Goal: Transaction & Acquisition: Purchase product/service

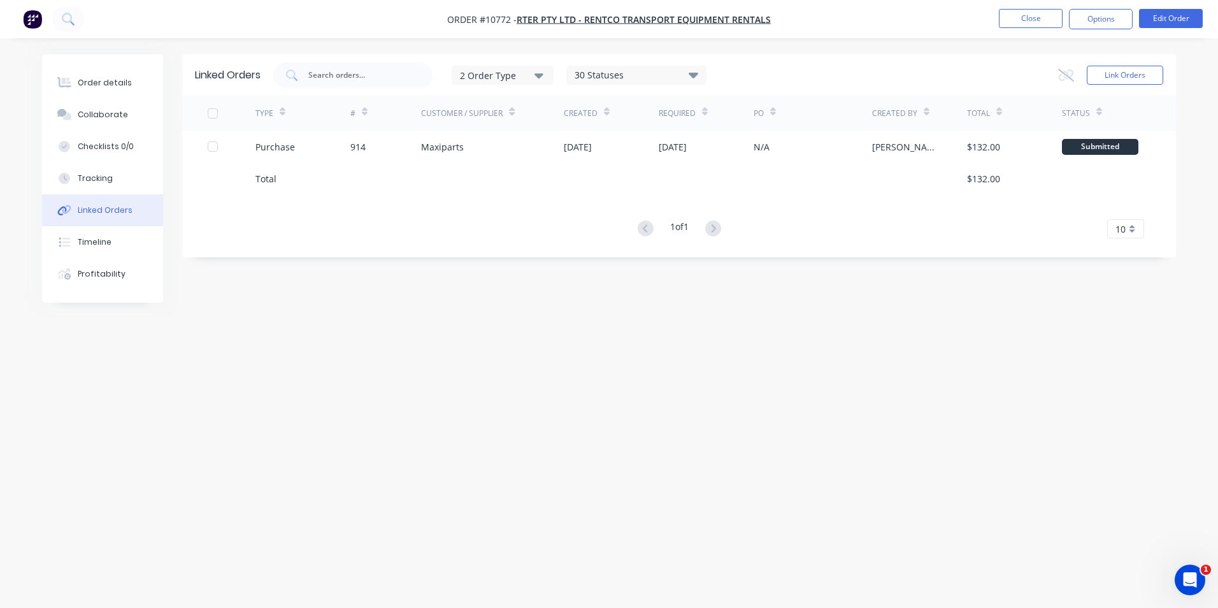
drag, startPoint x: 16, startPoint y: 351, endPoint x: 212, endPoint y: 226, distance: 232.6
click at [19, 348] on div "Order details Collaborate Checklists 0/0 Tracking Linked Orders Timeline Profit…" at bounding box center [609, 304] width 1218 height 608
click at [1048, 8] on nav "Order #10772 - RTER Pty Ltd - Rentco Transport Equipment Rentals Close Options …" at bounding box center [609, 19] width 1218 height 38
click at [1044, 18] on button "Close" at bounding box center [1031, 18] width 64 height 19
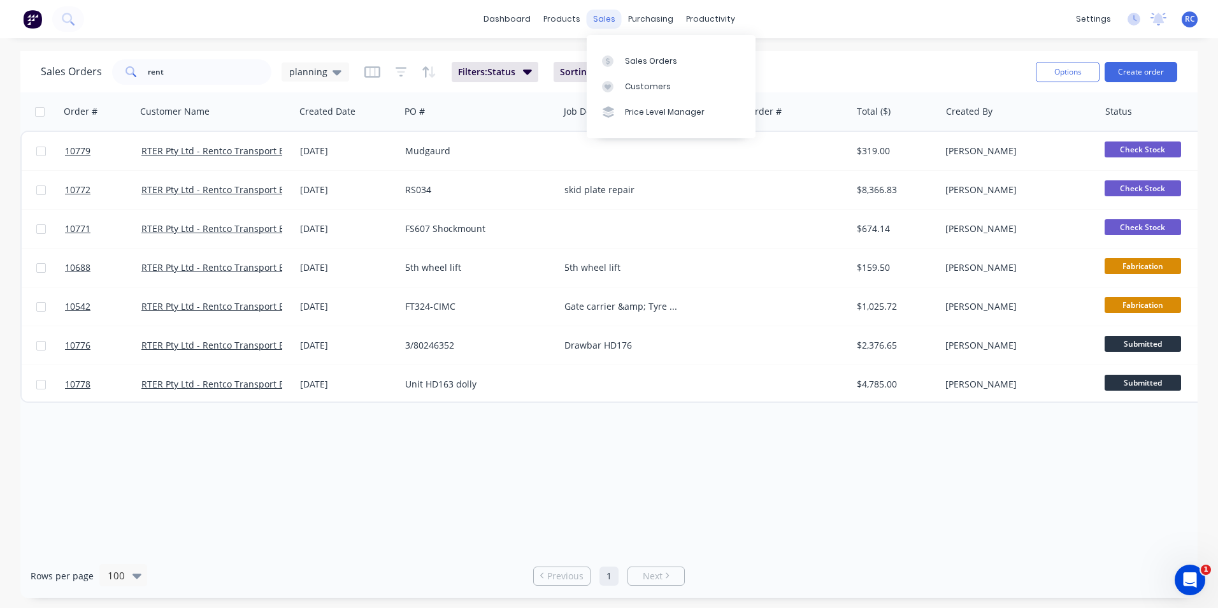
click at [593, 18] on div "sales" at bounding box center [604, 19] width 35 height 19
click at [642, 67] on link "Sales Orders" at bounding box center [671, 60] width 169 height 25
drag, startPoint x: 259, startPoint y: 67, endPoint x: 17, endPoint y: 80, distance: 241.9
click at [20, 80] on div "Sales Orders rent planning Filters: Status Sorting: Status Reset Options Create…" at bounding box center [609, 71] width 1178 height 41
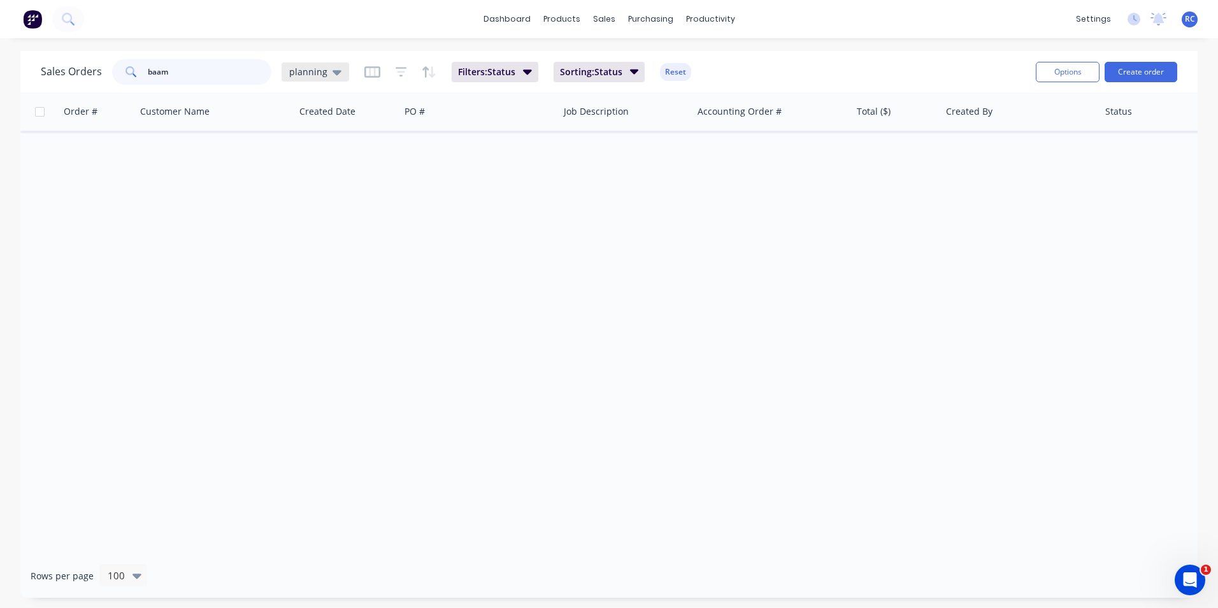
type input "baam"
click at [322, 74] on span "planning" at bounding box center [308, 71] width 38 height 13
click at [314, 230] on button "all jobs" at bounding box center [357, 231] width 145 height 15
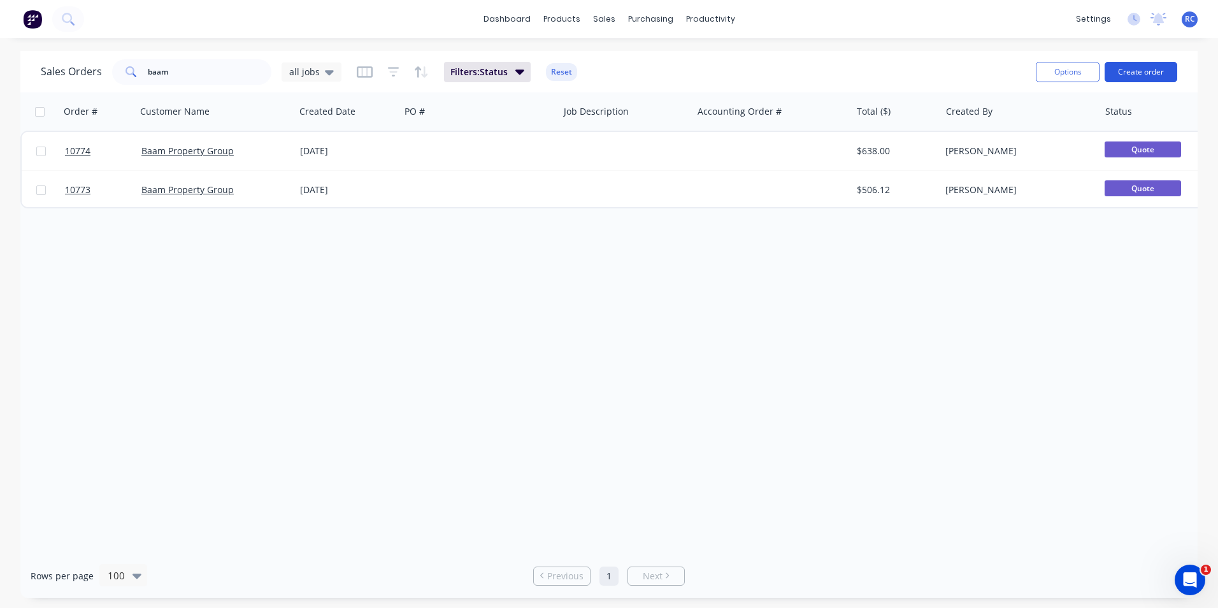
click at [1157, 69] on button "Create order" at bounding box center [1141, 72] width 73 height 20
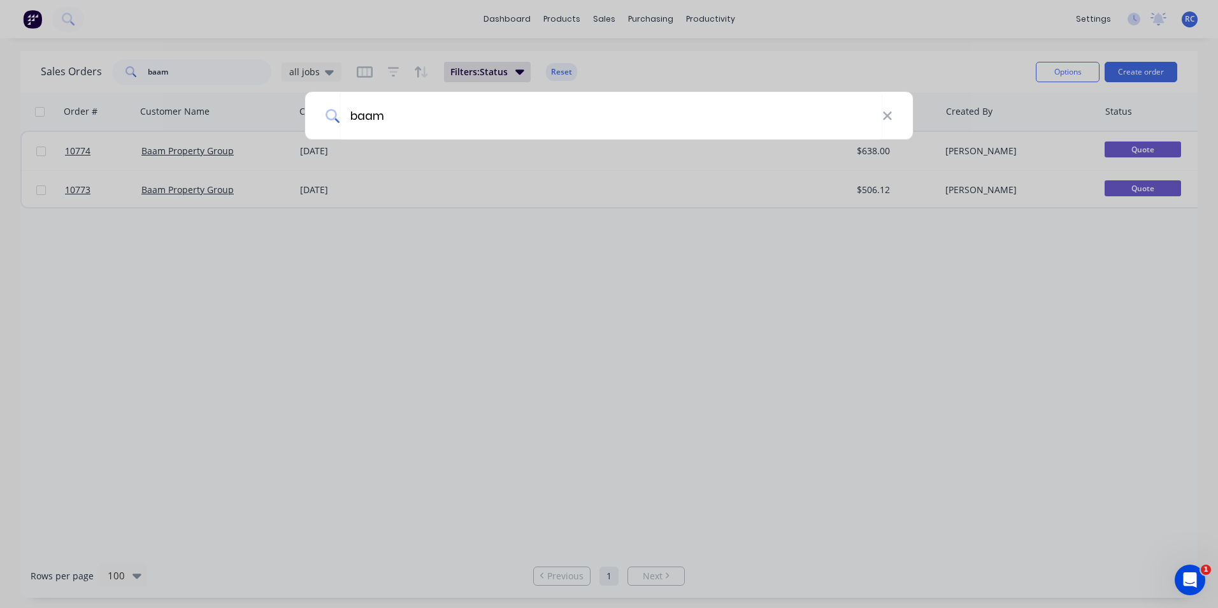
type input "baam"
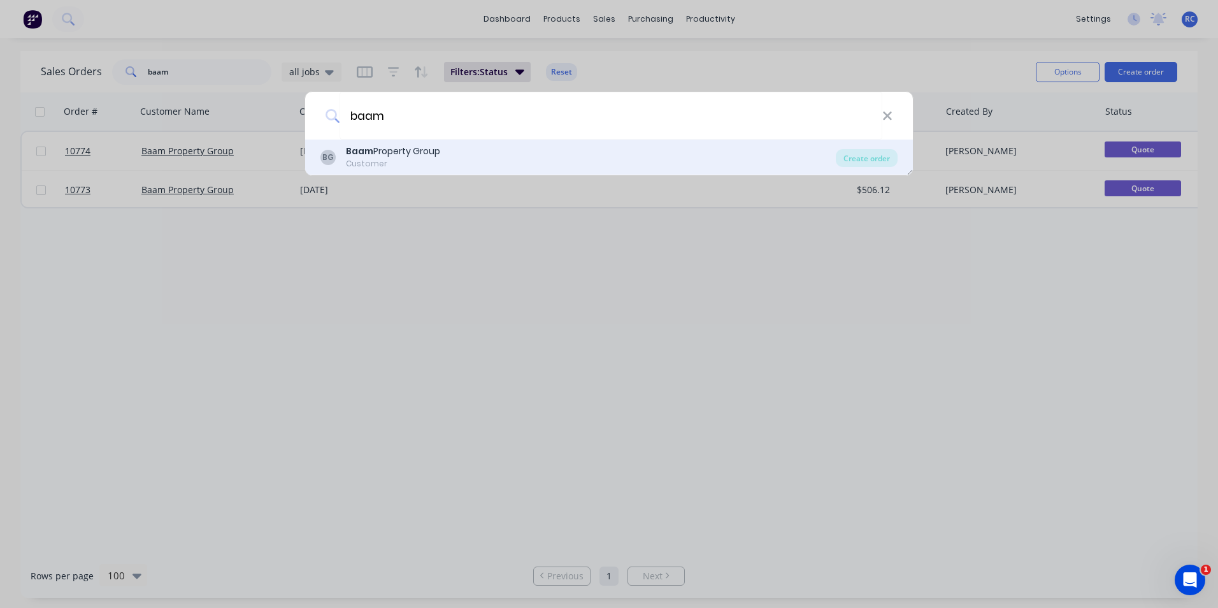
click at [375, 163] on div "Customer" at bounding box center [393, 163] width 94 height 11
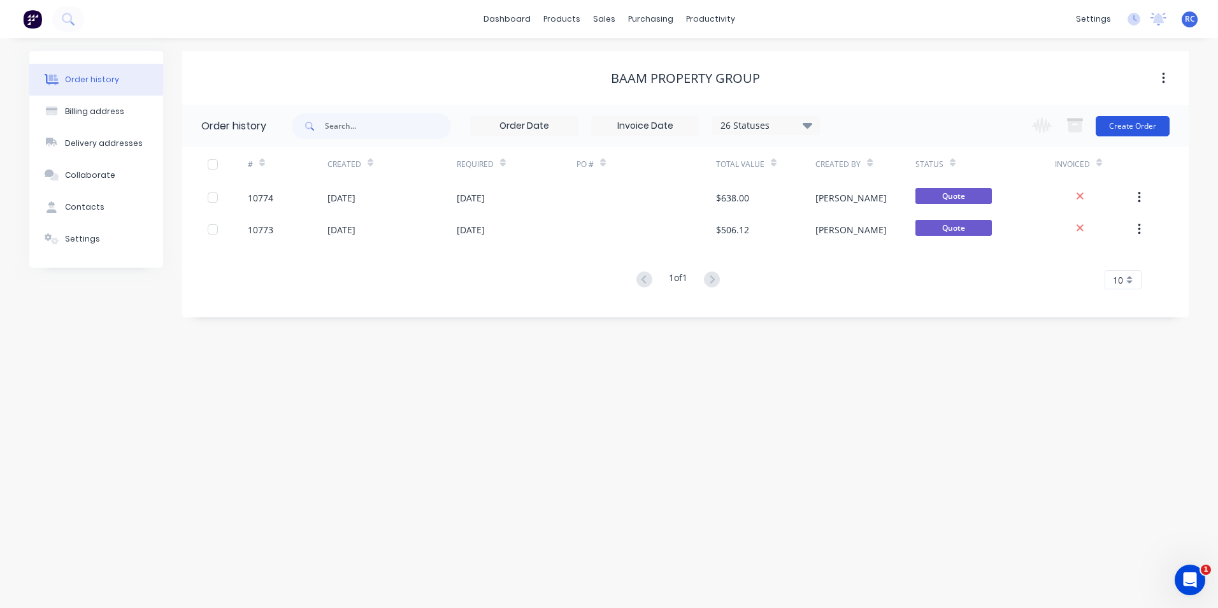
click at [1131, 128] on button "Create Order" at bounding box center [1133, 126] width 74 height 20
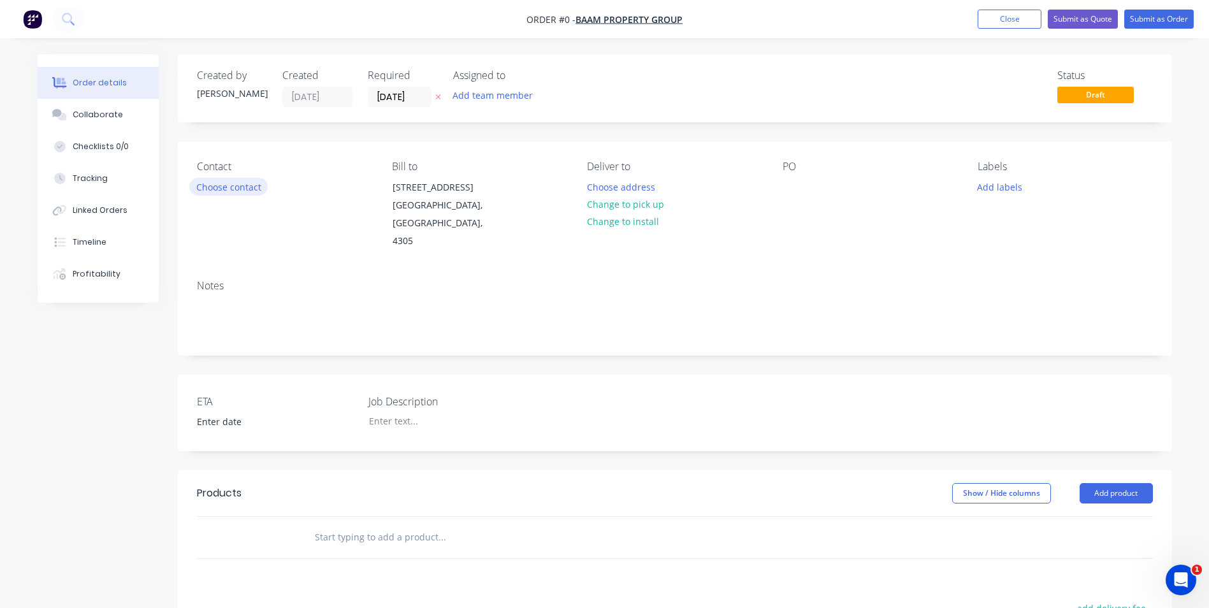
click at [252, 192] on button "Choose contact" at bounding box center [228, 186] width 78 height 17
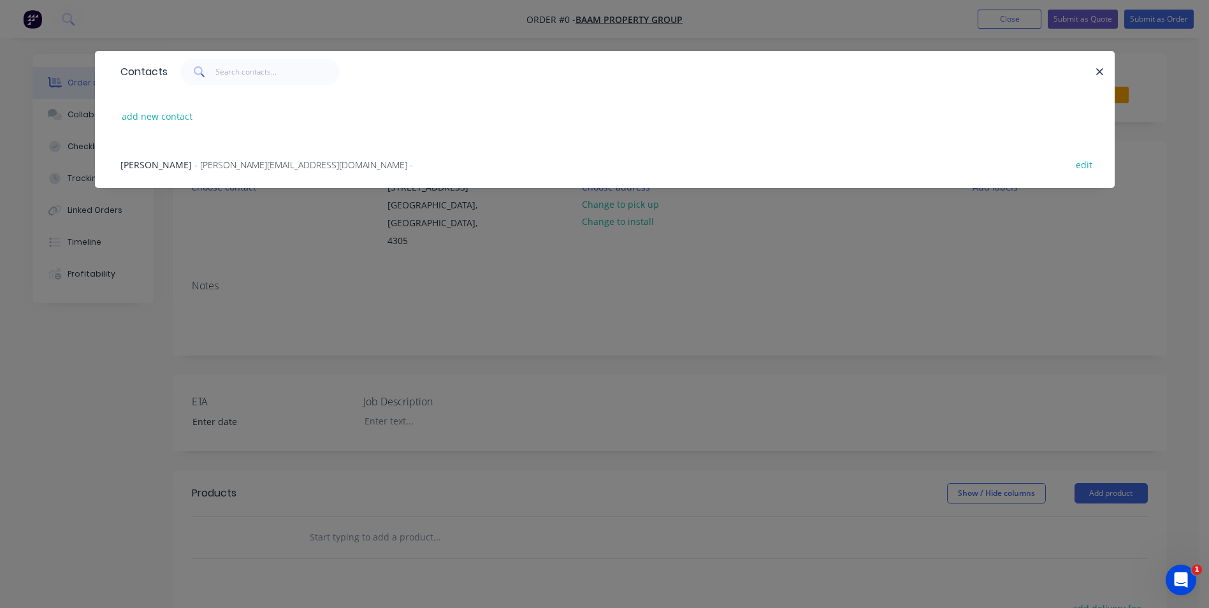
click at [203, 164] on span "- [PERSON_NAME][EMAIL_ADDRESS][DOMAIN_NAME] -" at bounding box center [303, 165] width 219 height 12
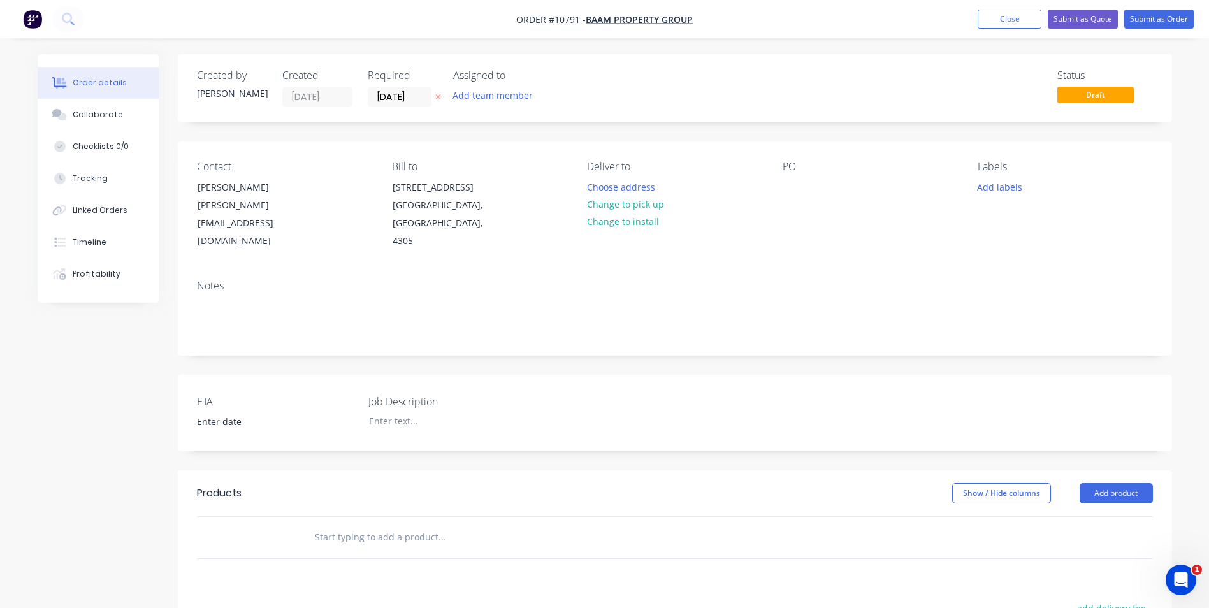
click at [779, 178] on div "Contact [PERSON_NAME] [PERSON_NAME][EMAIL_ADDRESS][DOMAIN_NAME] Bill to [STREET…" at bounding box center [675, 205] width 994 height 128
click at [793, 184] on div at bounding box center [792, 187] width 20 height 18
click at [393, 524] on input "text" at bounding box center [441, 536] width 255 height 25
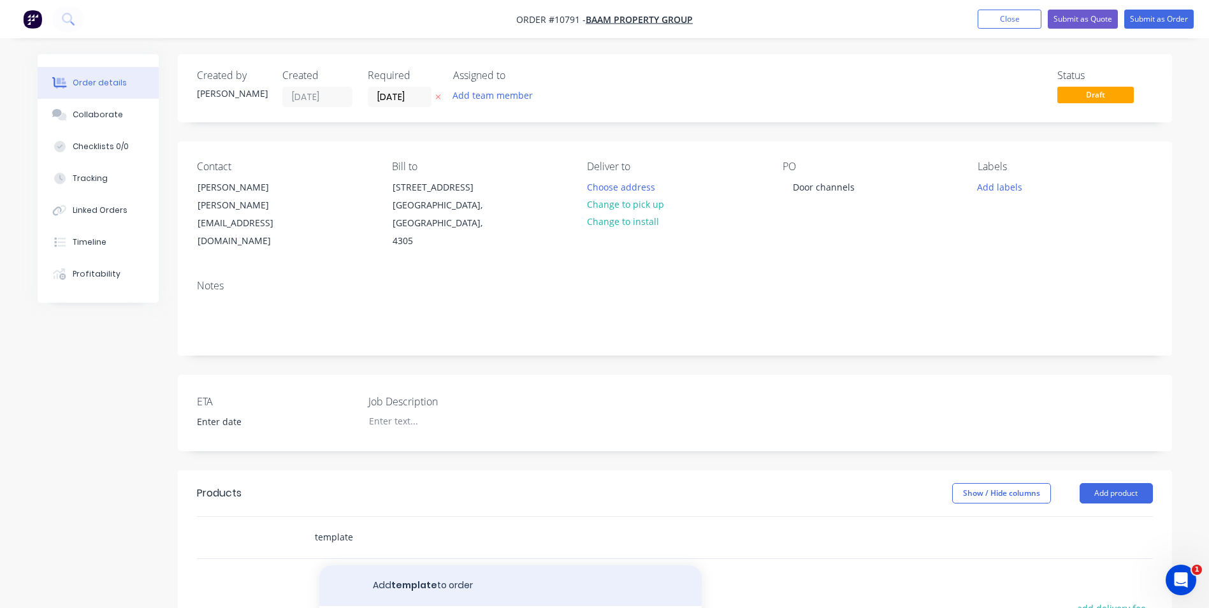
type input "template"
click at [503, 572] on button "Add template to order" at bounding box center [510, 585] width 382 height 41
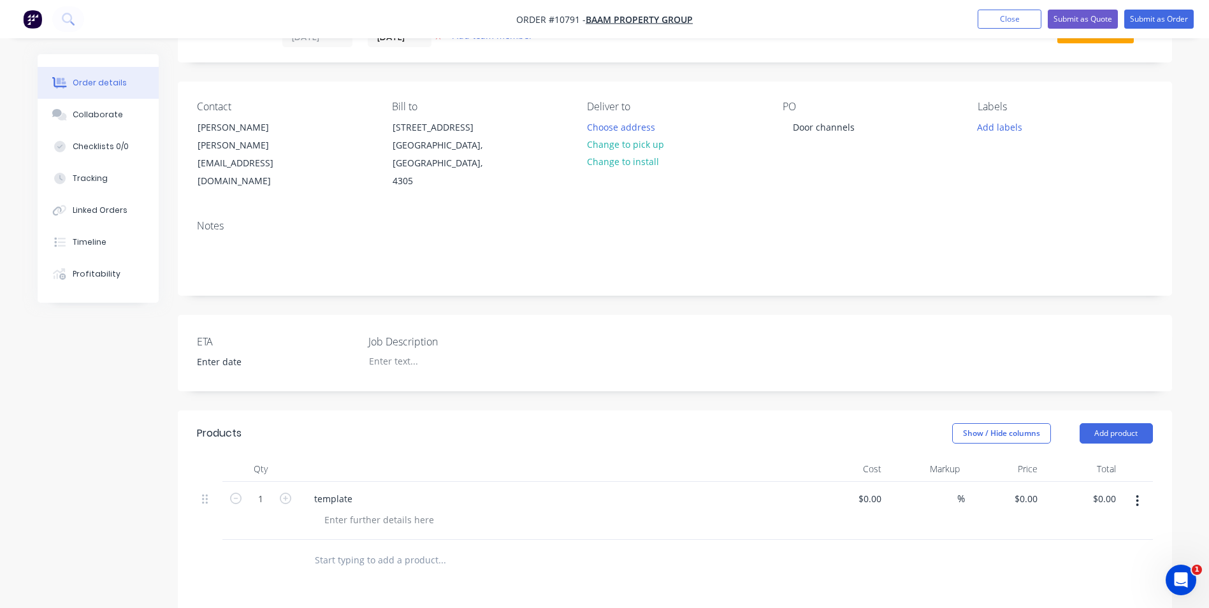
scroll to position [127, 0]
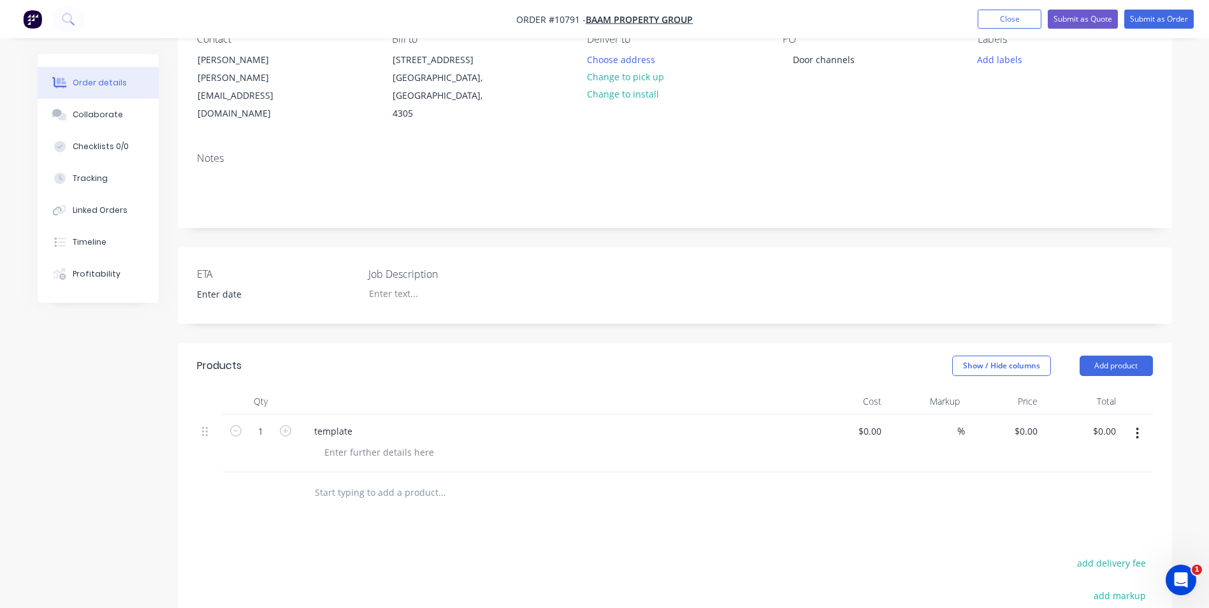
click at [367, 480] on input "text" at bounding box center [441, 492] width 255 height 25
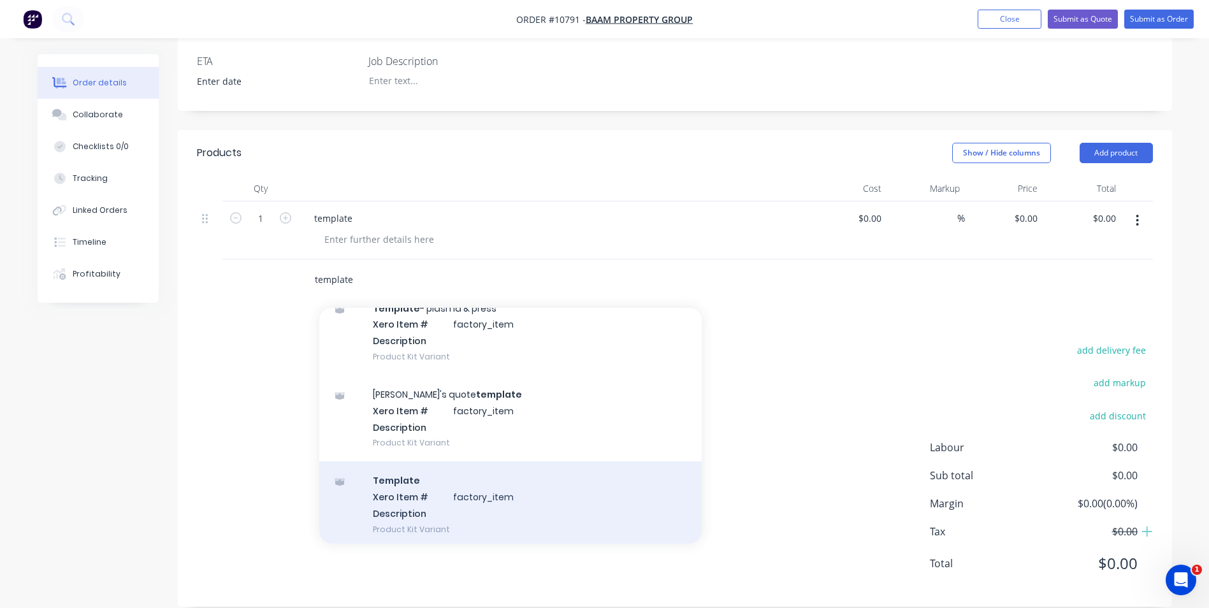
scroll to position [255, 0]
type input "template"
click at [449, 497] on div "Template Xero Item # factory_item Description Product Kit Variant" at bounding box center [510, 502] width 382 height 86
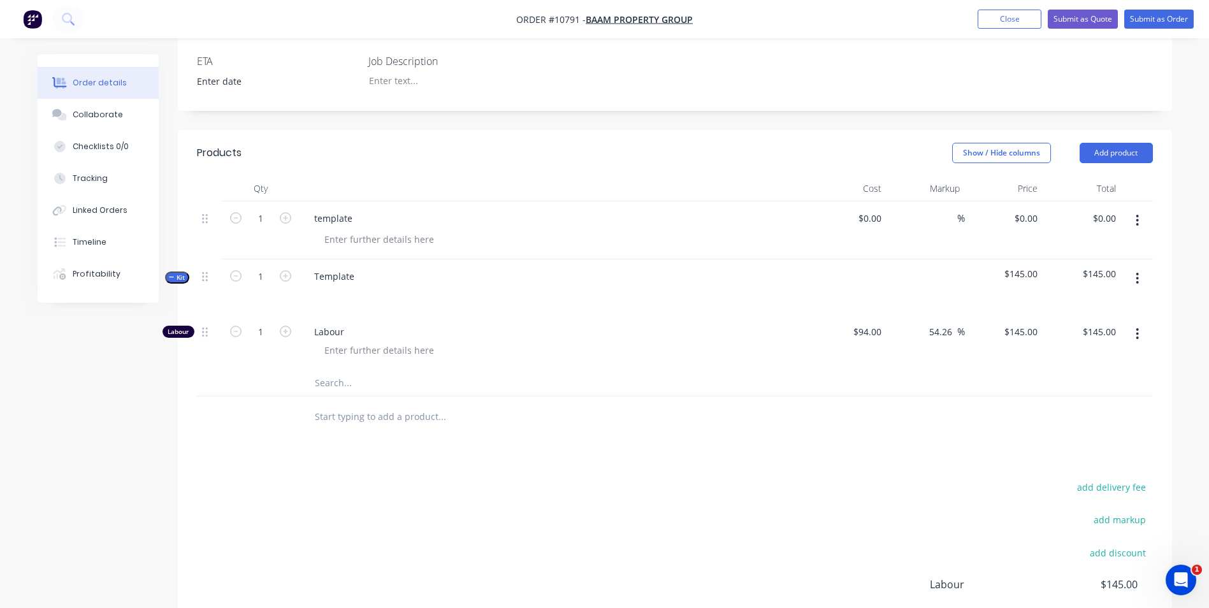
click at [384, 209] on div "template" at bounding box center [554, 218] width 500 height 18
click at [1137, 215] on icon "button" at bounding box center [1137, 220] width 3 height 11
click at [1069, 321] on div "Delete" at bounding box center [1092, 330] width 98 height 18
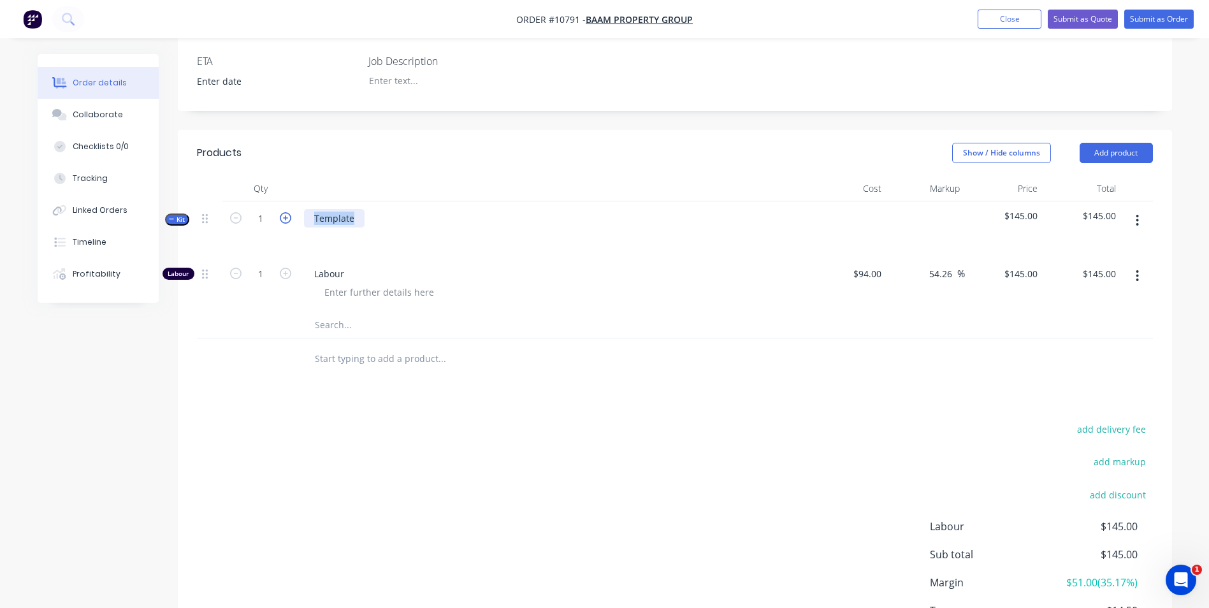
drag, startPoint x: 351, startPoint y: 199, endPoint x: 287, endPoint y: 196, distance: 64.4
click at [287, 201] on div "Kit 1 Template $145.00 $145.00" at bounding box center [675, 228] width 956 height 55
click at [342, 312] on input "text" at bounding box center [441, 324] width 255 height 25
click at [414, 314] on input "zinc anneal 1.9" at bounding box center [441, 324] width 255 height 25
click at [375, 312] on input "zinc anneal 1.9mm" at bounding box center [441, 324] width 255 height 25
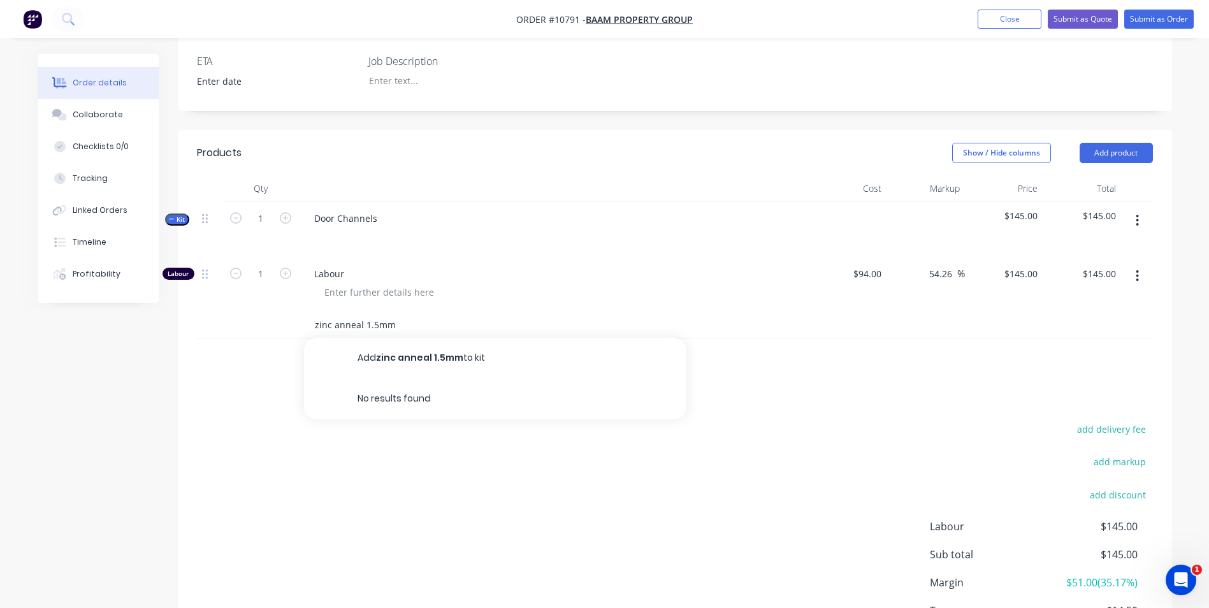
click at [394, 312] on input "zinc anneal 1.5mm" at bounding box center [441, 324] width 255 height 25
click at [374, 312] on input "zinc anneal 1.5mm" at bounding box center [441, 324] width 255 height 25
drag, startPoint x: 362, startPoint y: 306, endPoint x: 266, endPoint y: 299, distance: 95.8
click at [266, 312] on div "zinc anneal 1.5mm Add zinc anneal 1.5mm to kit No results found" at bounding box center [675, 325] width 956 height 26
drag, startPoint x: 334, startPoint y: 303, endPoint x: 399, endPoint y: 315, distance: 66.0
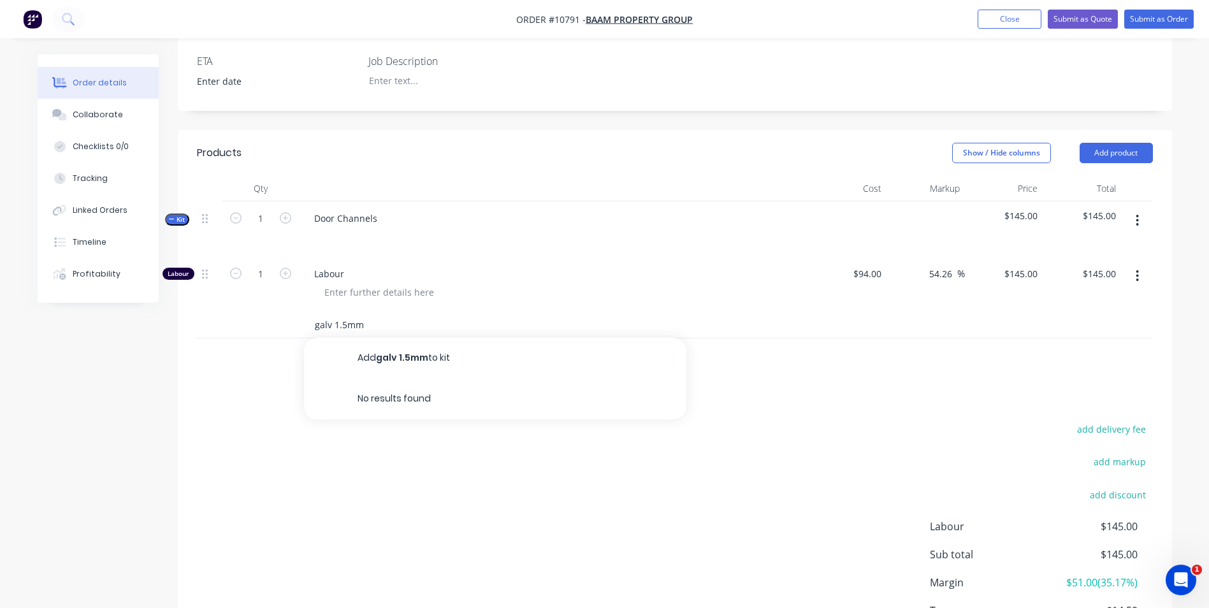
click at [406, 312] on input "galv 1.5mm" at bounding box center [441, 324] width 255 height 25
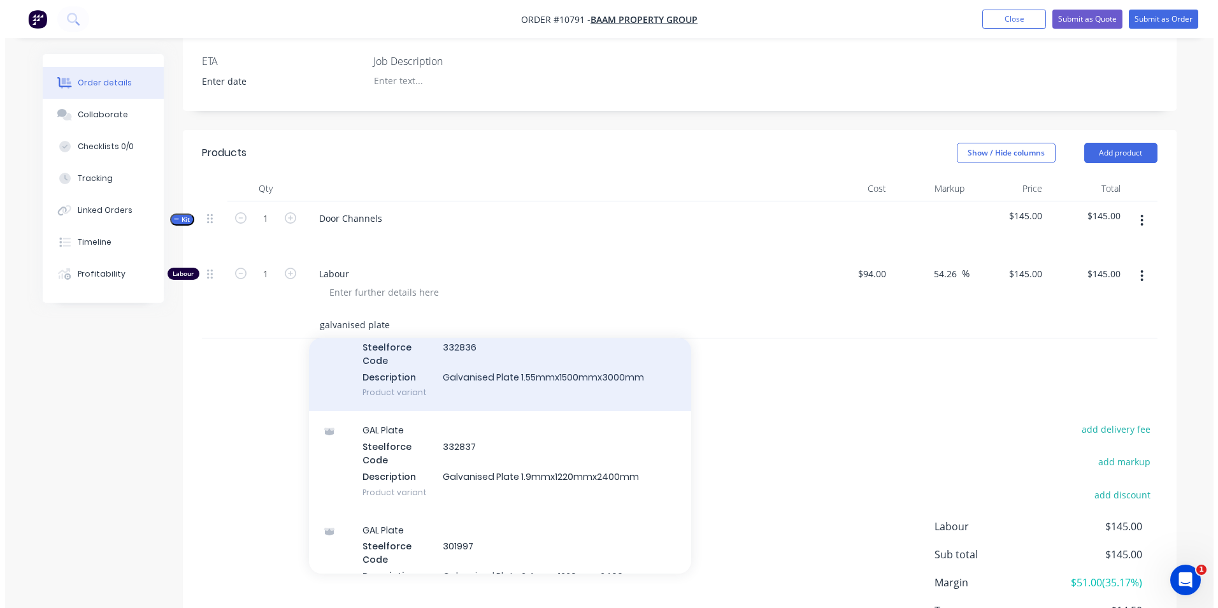
scroll to position [702, 0]
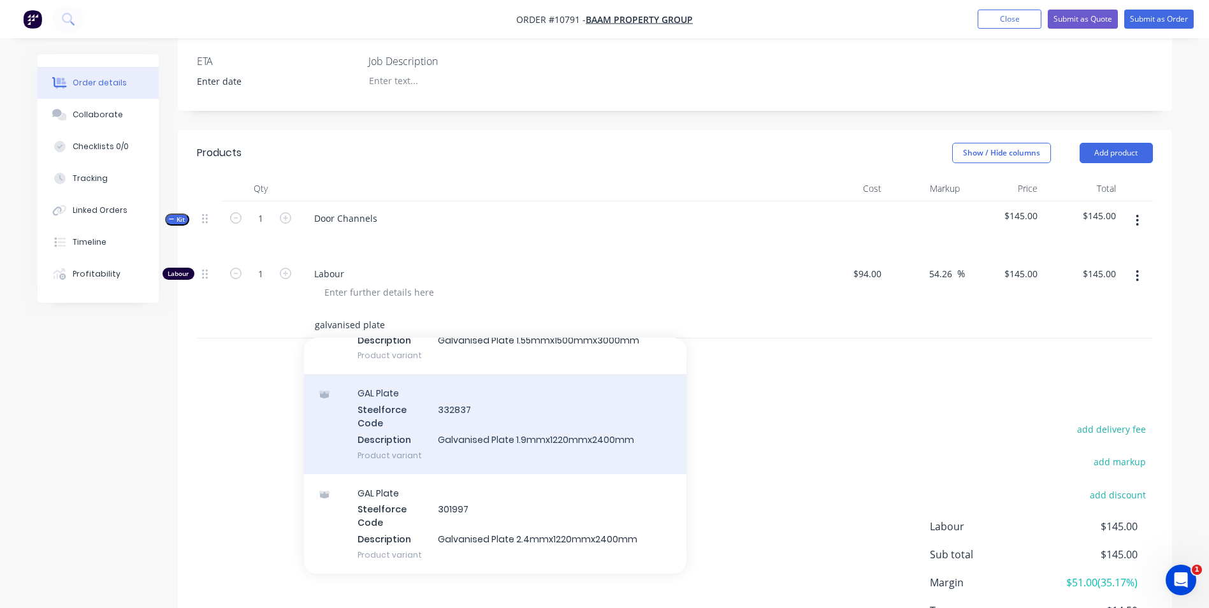
type input "galvanised plate"
click at [503, 416] on div "GAL Plate Steelforce Code 332837 Description Galvanised Plate 1.9mmx1220mmx2400…" at bounding box center [495, 423] width 382 height 99
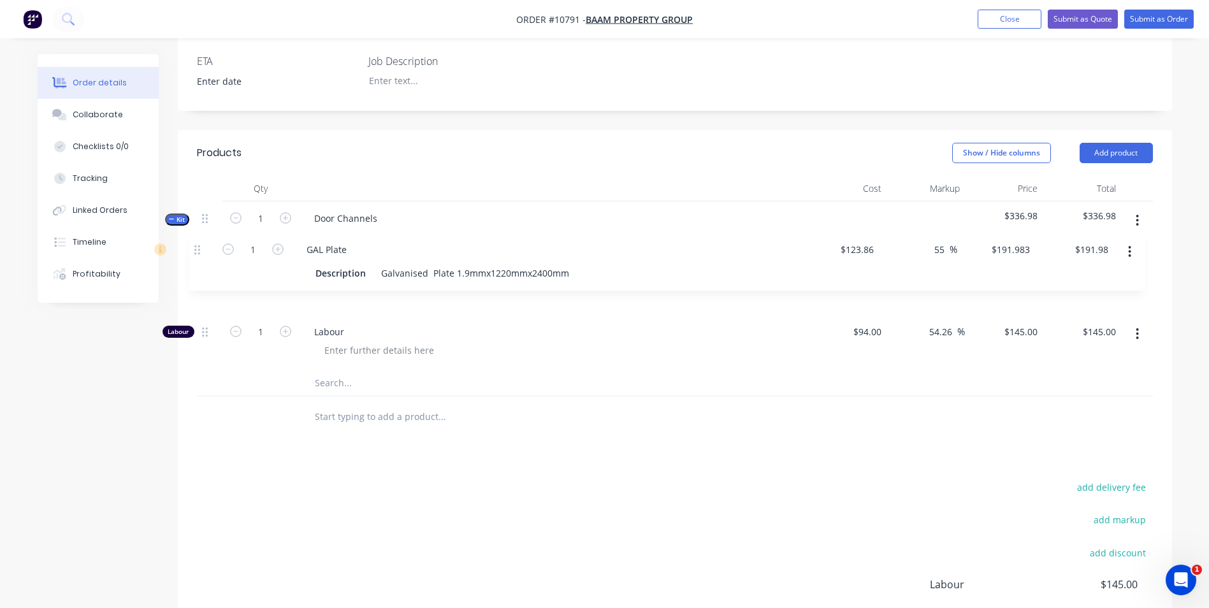
drag, startPoint x: 205, startPoint y: 316, endPoint x: 197, endPoint y: 247, distance: 69.9
click at [197, 257] on div "Labour 1 Labour $94.00 $94.00 54.26 54.26 % $145.00 $145.00 $145.00 $145.00 1 G…" at bounding box center [675, 313] width 956 height 113
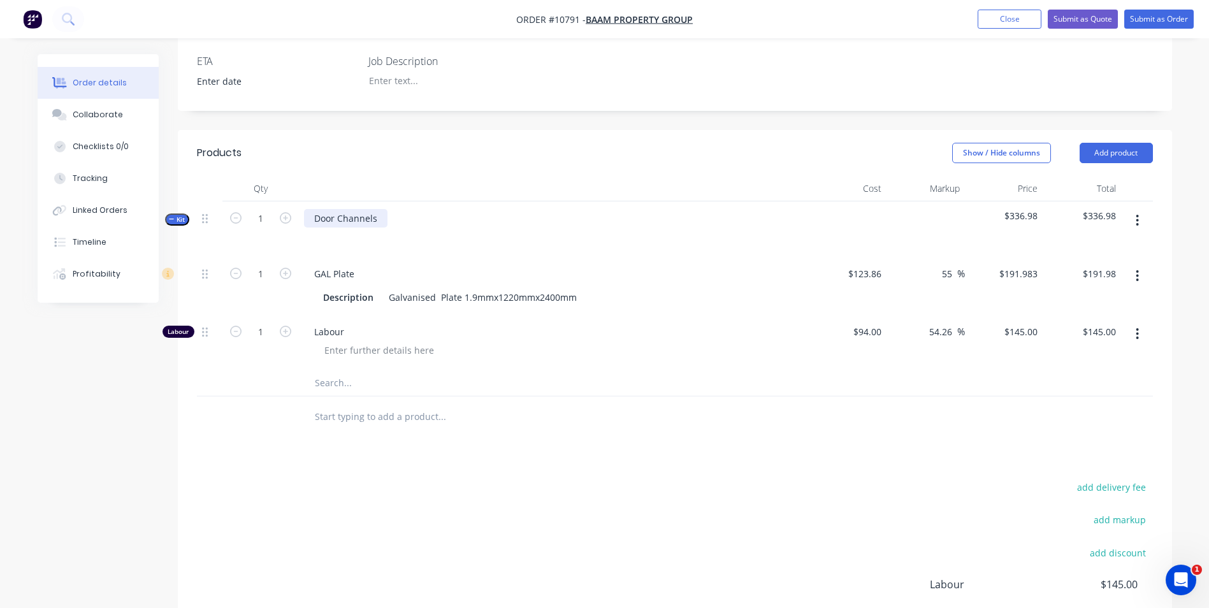
click at [382, 209] on div "Door Channels" at bounding box center [345, 218] width 83 height 18
click at [1139, 209] on button "button" at bounding box center [1137, 220] width 30 height 23
click at [1116, 245] on div "Add product to kit" at bounding box center [1092, 254] width 98 height 18
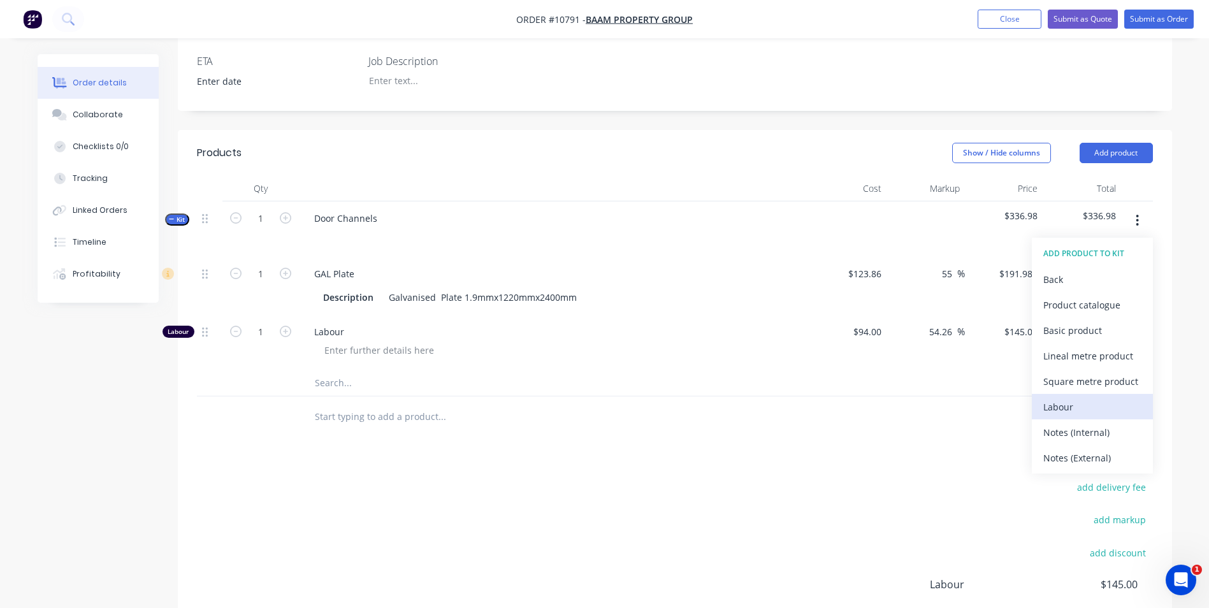
click at [1058, 398] on div "Labour" at bounding box center [1092, 407] width 98 height 18
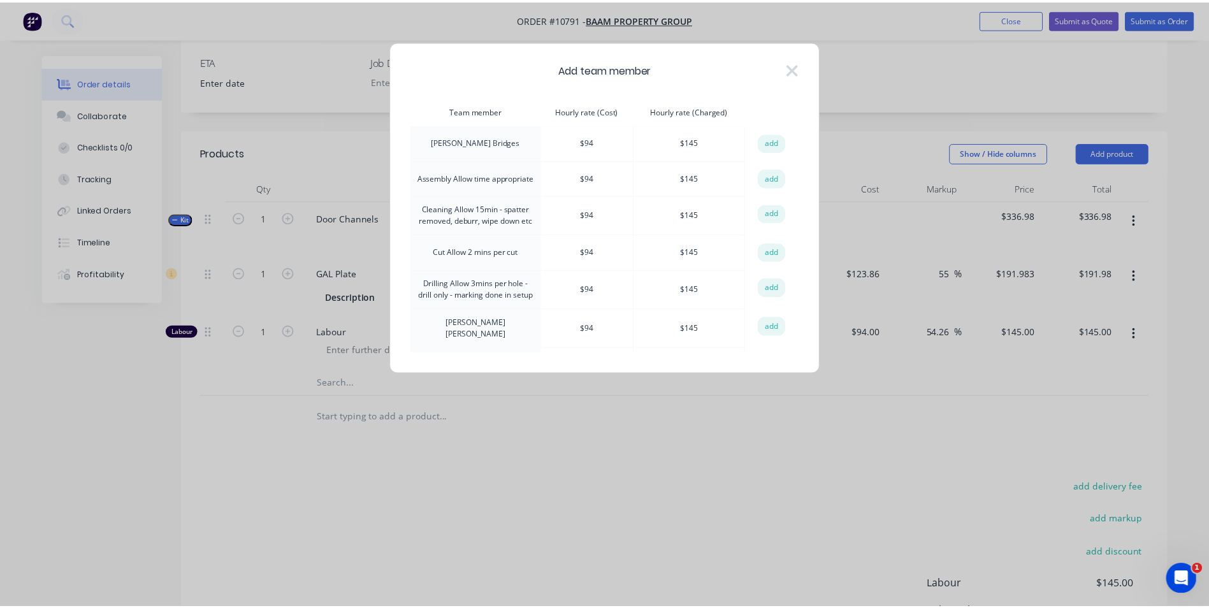
scroll to position [255, 0]
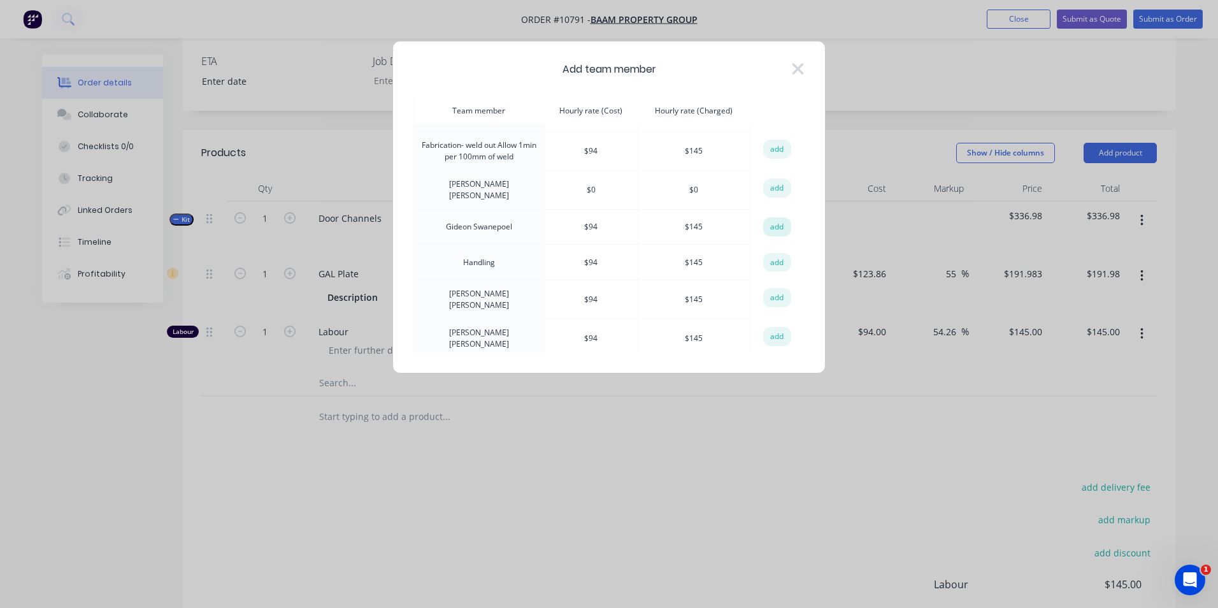
drag, startPoint x: 771, startPoint y: 215, endPoint x: 763, endPoint y: 225, distance: 12.7
click at [770, 217] on button "add" at bounding box center [777, 226] width 28 height 19
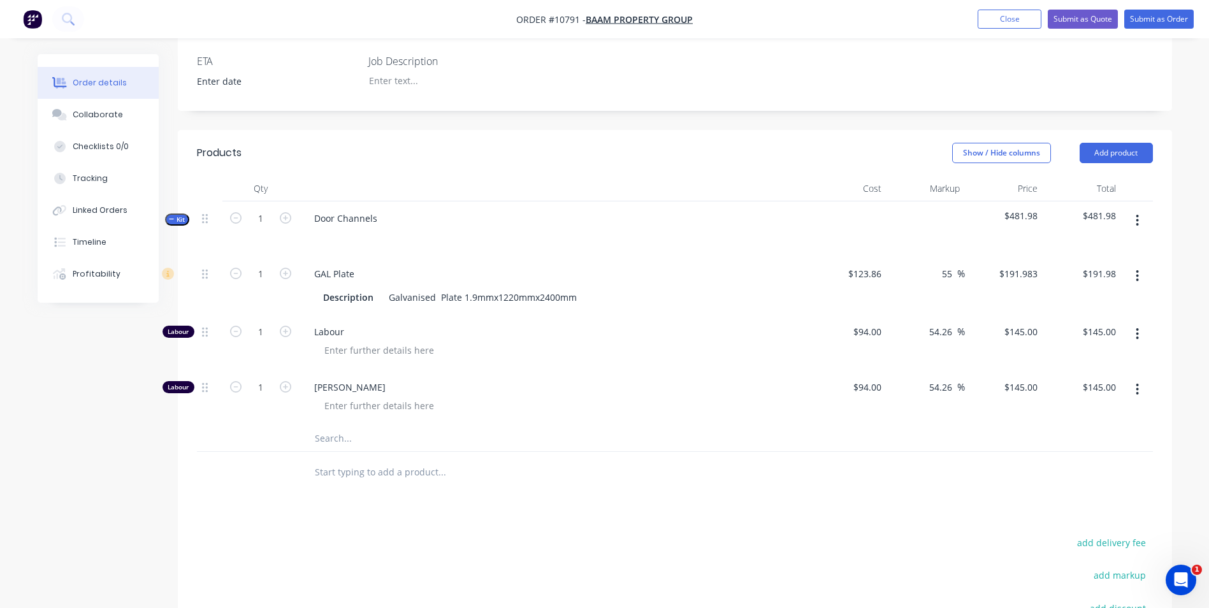
click at [491, 476] on div "Products Show / Hide columns Add product Qty Cost Markup Price Total Kit 1 Door…" at bounding box center [675, 464] width 994 height 669
click at [266, 209] on input "1" at bounding box center [260, 218] width 33 height 19
type input "4"
type input "$767.93"
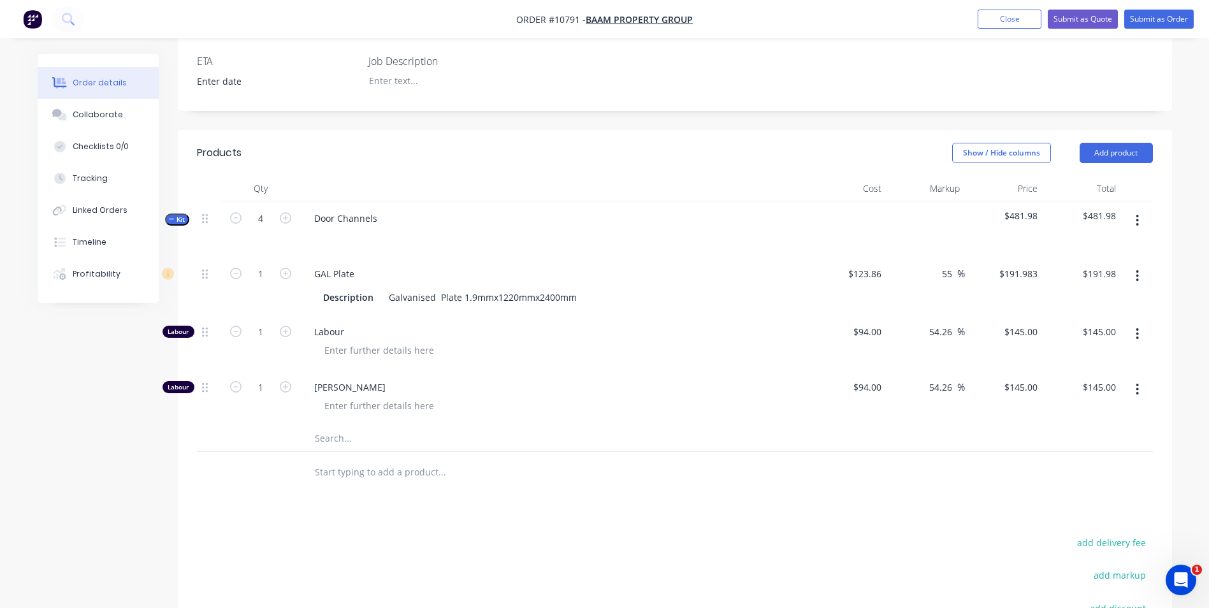
type input "4"
type input "$580.00"
type input "4"
type input "$580.00"
click at [432, 201] on div "Door Channels" at bounding box center [554, 228] width 510 height 55
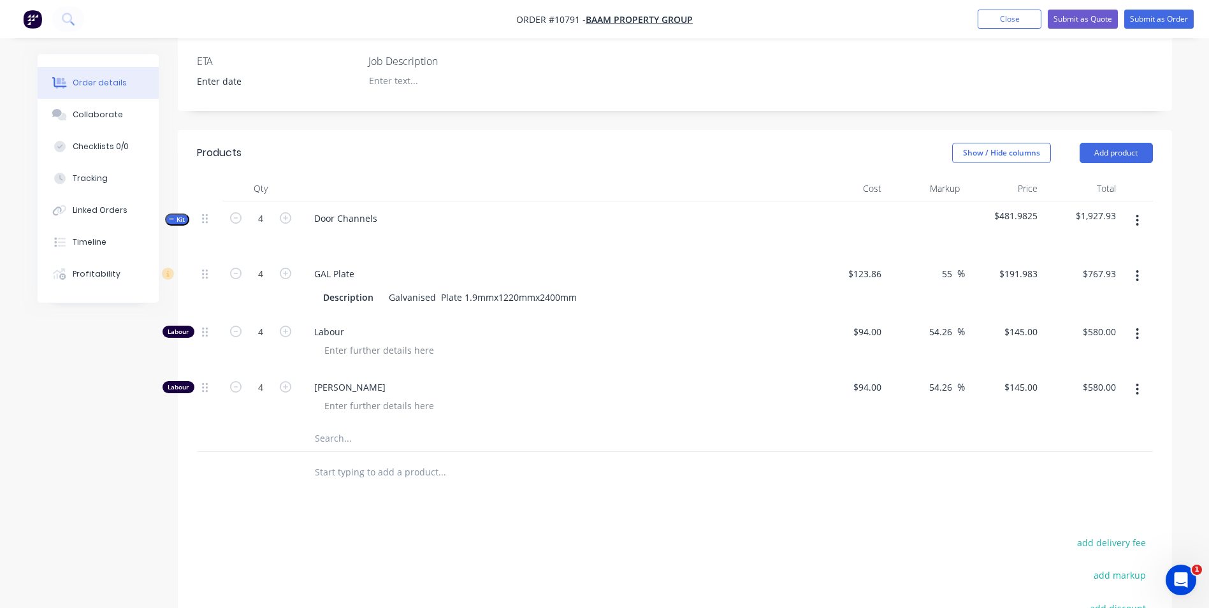
click at [607, 315] on div "Labour" at bounding box center [554, 342] width 510 height 55
click at [329, 285] on div "Description Galvanised Plate 1.9mmx1220mmx2400mm" at bounding box center [554, 295] width 500 height 21
click at [336, 426] on input "text" at bounding box center [441, 438] width 255 height 25
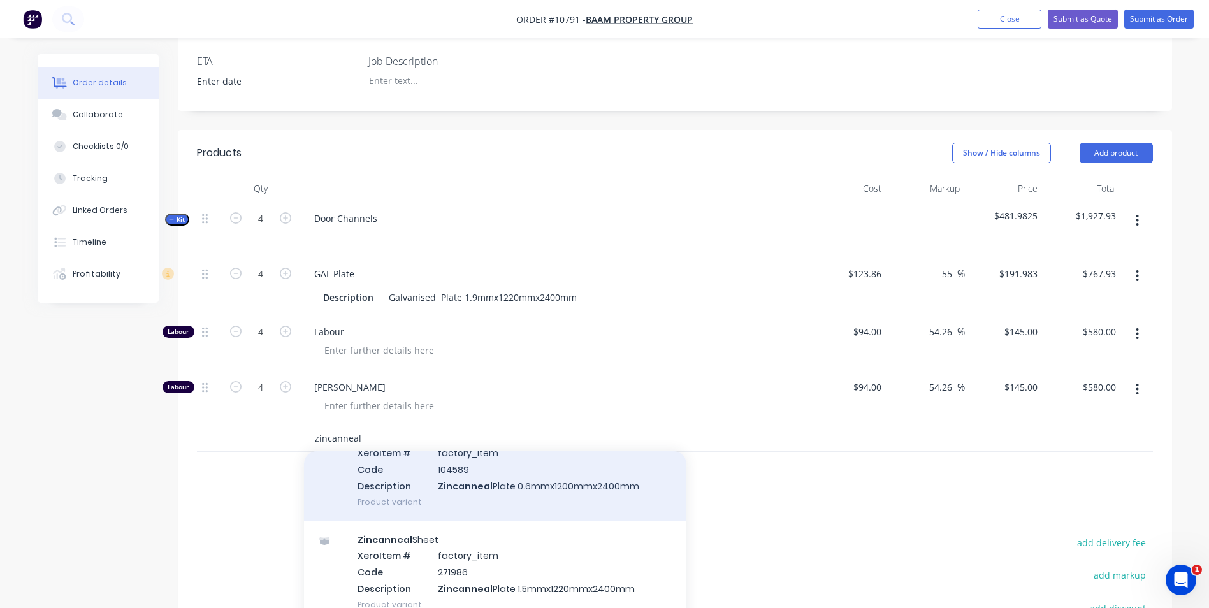
scroll to position [191, 0]
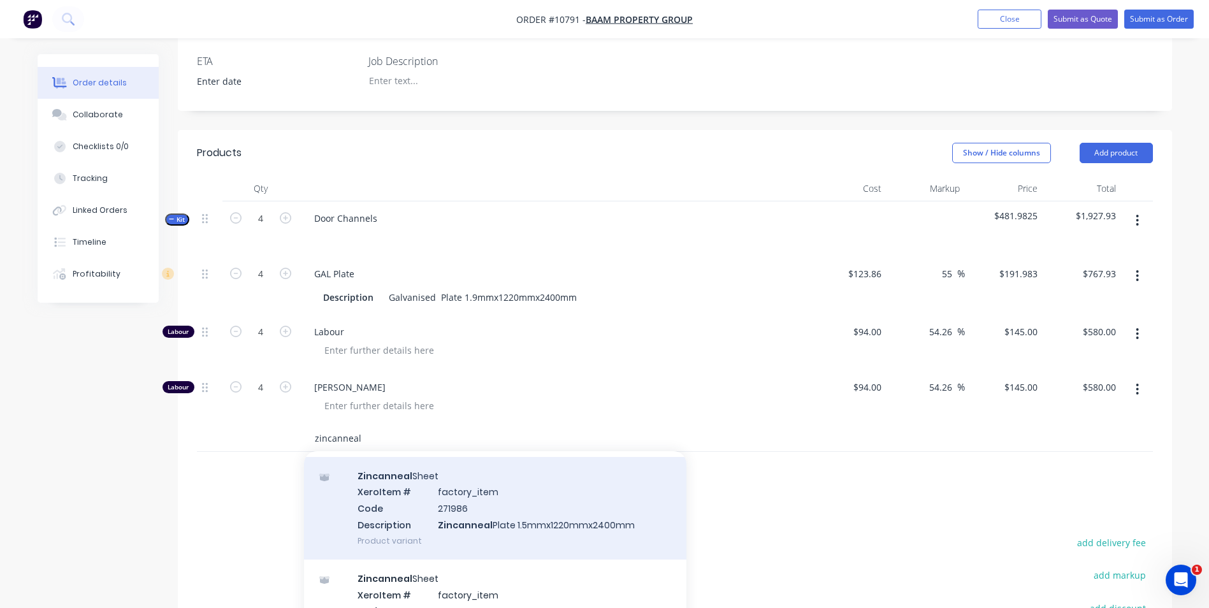
type input "zincanneal"
click at [505, 512] on div "Zincanneal Sheet Xero Item # factory_item Code 271986 Description Zincanneal Pl…" at bounding box center [495, 508] width 382 height 103
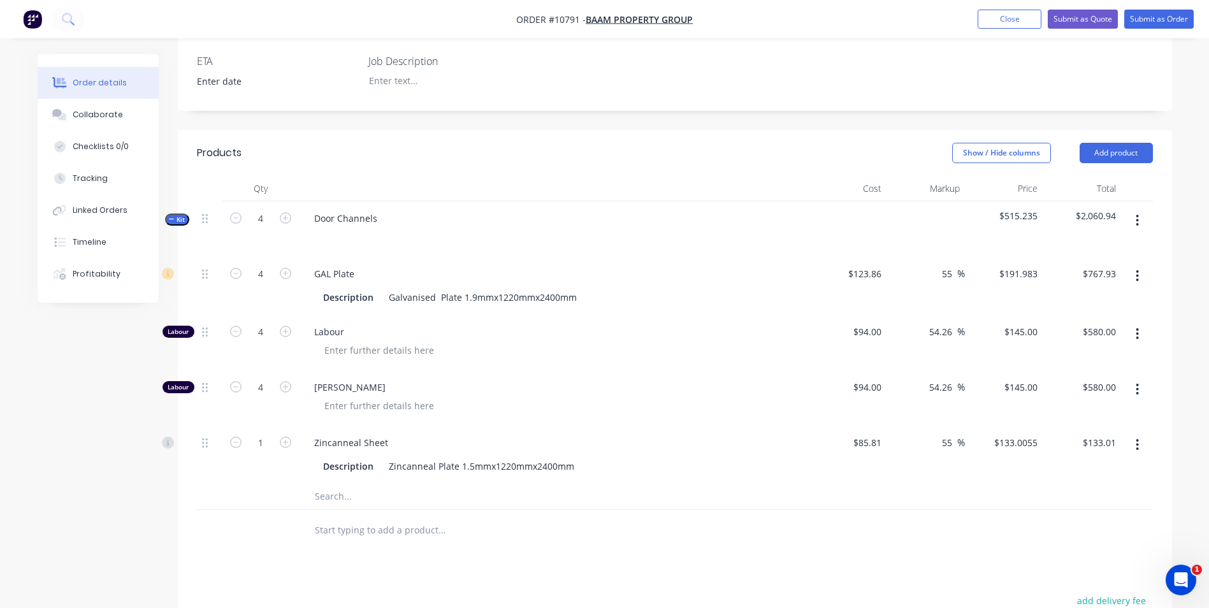
click at [1137, 270] on icon "button" at bounding box center [1137, 275] width 3 height 11
click at [1104, 351] on div "Delete" at bounding box center [1092, 360] width 98 height 18
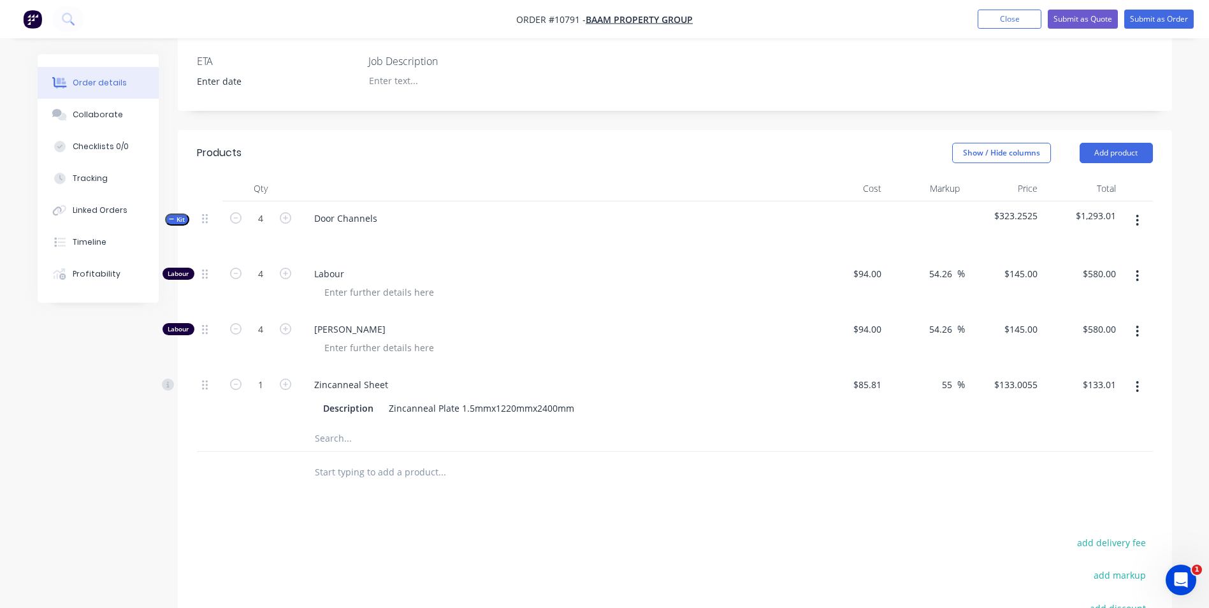
click at [1127, 320] on button "button" at bounding box center [1137, 331] width 30 height 23
click at [1104, 407] on div "Delete" at bounding box center [1092, 416] width 98 height 18
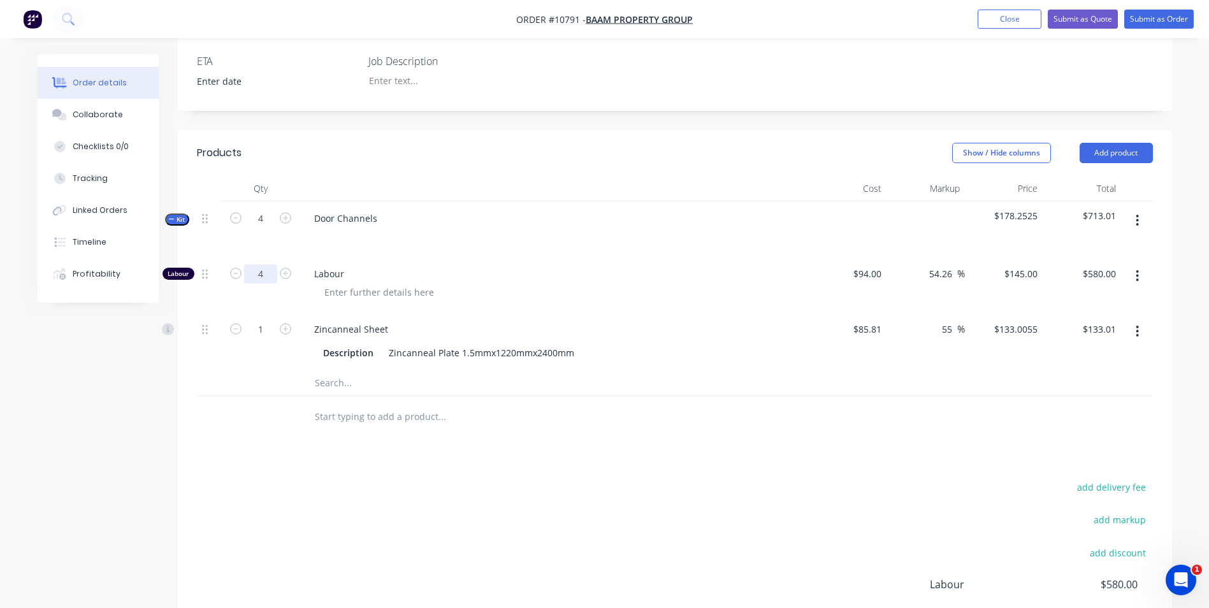
click at [256, 264] on input "4" at bounding box center [260, 273] width 33 height 19
type input "2"
type input "$290.00"
click at [335, 267] on span "Labour" at bounding box center [558, 273] width 489 height 13
click at [204, 324] on icon at bounding box center [205, 329] width 6 height 11
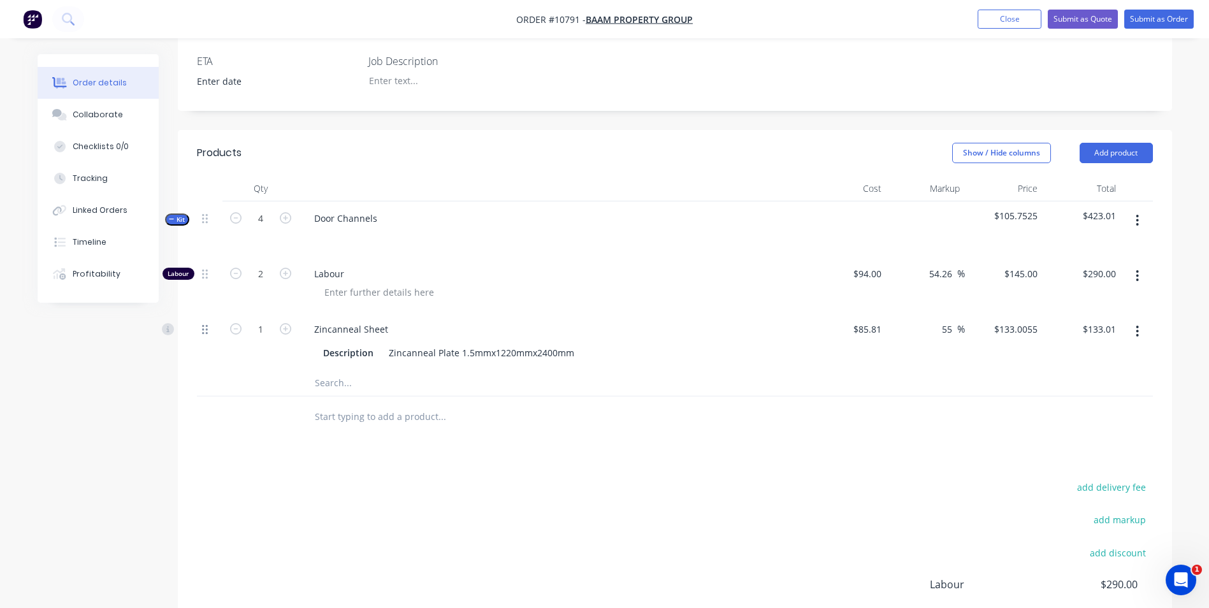
click at [203, 325] on icon at bounding box center [205, 330] width 6 height 10
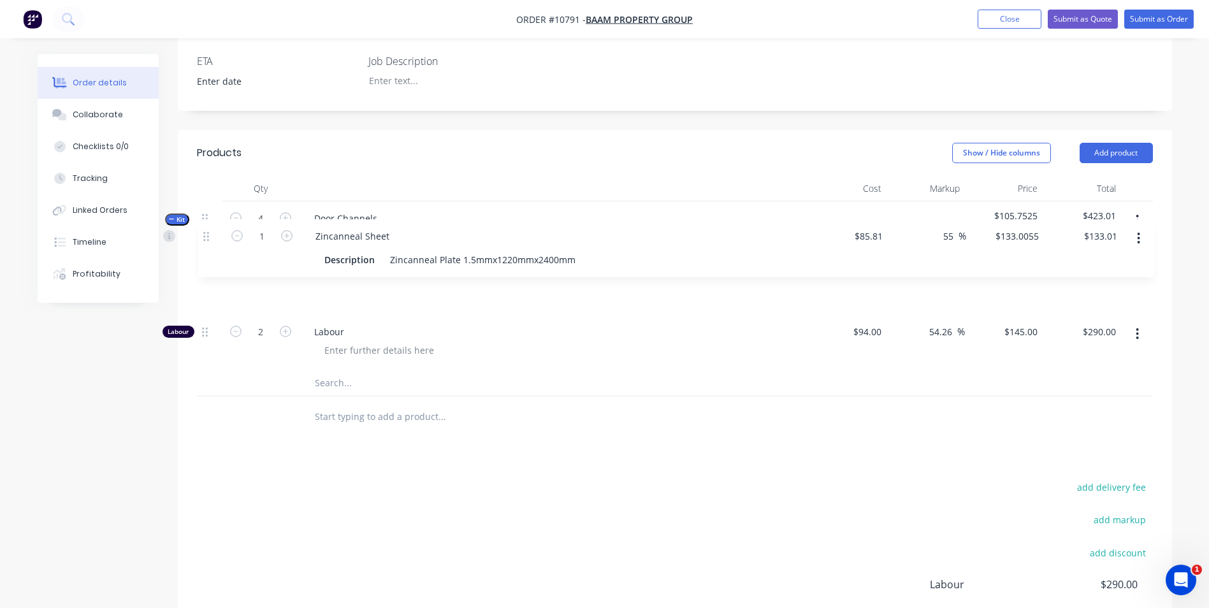
drag, startPoint x: 205, startPoint y: 317, endPoint x: 206, endPoint y: 237, distance: 79.7
click at [206, 237] on div "Kit 4 Door Channels $105.7525 $423.01 Labour 2 Labour $94.00 $94.00 54.26 54.26…" at bounding box center [675, 298] width 956 height 195
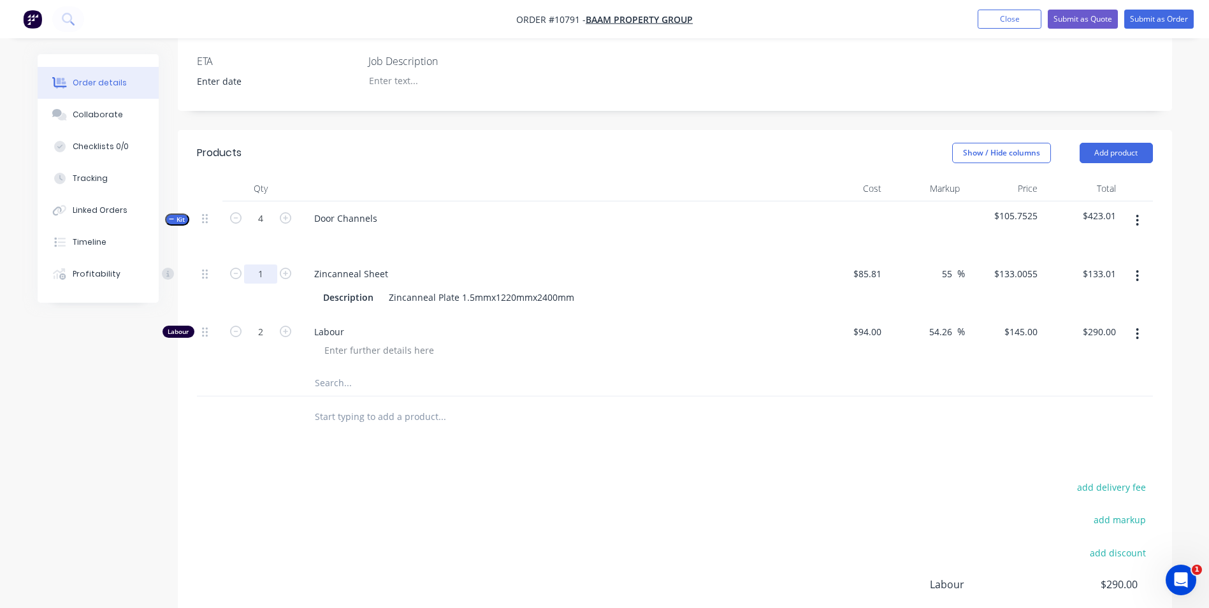
click at [250, 264] on input "1" at bounding box center [260, 273] width 33 height 19
type input "0.1"
type input "$13.30"
click at [535, 404] on input "text" at bounding box center [441, 416] width 255 height 25
click at [250, 322] on input "2" at bounding box center [260, 331] width 33 height 19
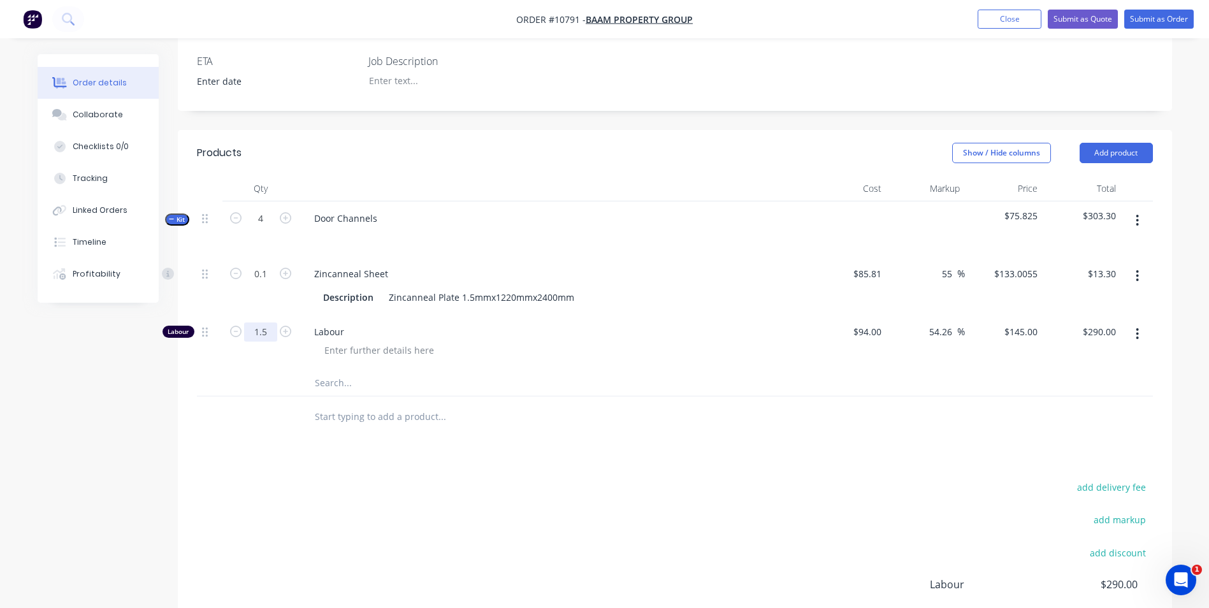
type input "1.5"
type input "$217.50"
click at [422, 325] on span "Labour" at bounding box center [558, 331] width 489 height 13
click at [266, 322] on input "1.5" at bounding box center [260, 331] width 33 height 19
type input "1.75"
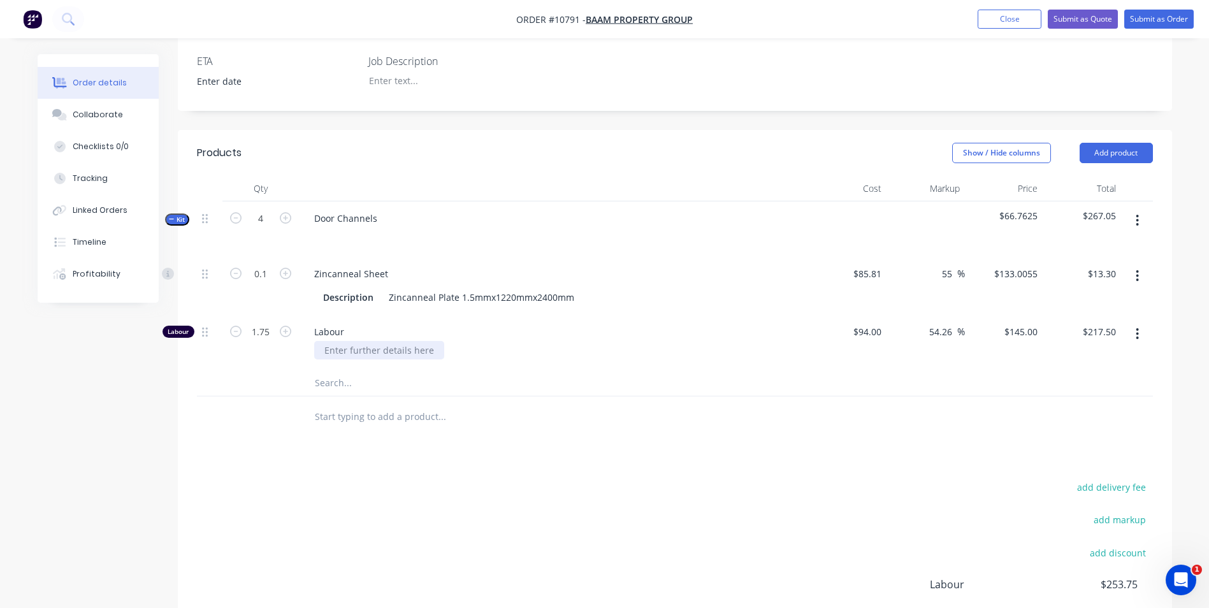
type input "$253.75"
click at [323, 341] on div at bounding box center [379, 350] width 130 height 18
click at [260, 322] on input "1.75" at bounding box center [260, 331] width 33 height 19
type input "1.6"
type input "$232.00"
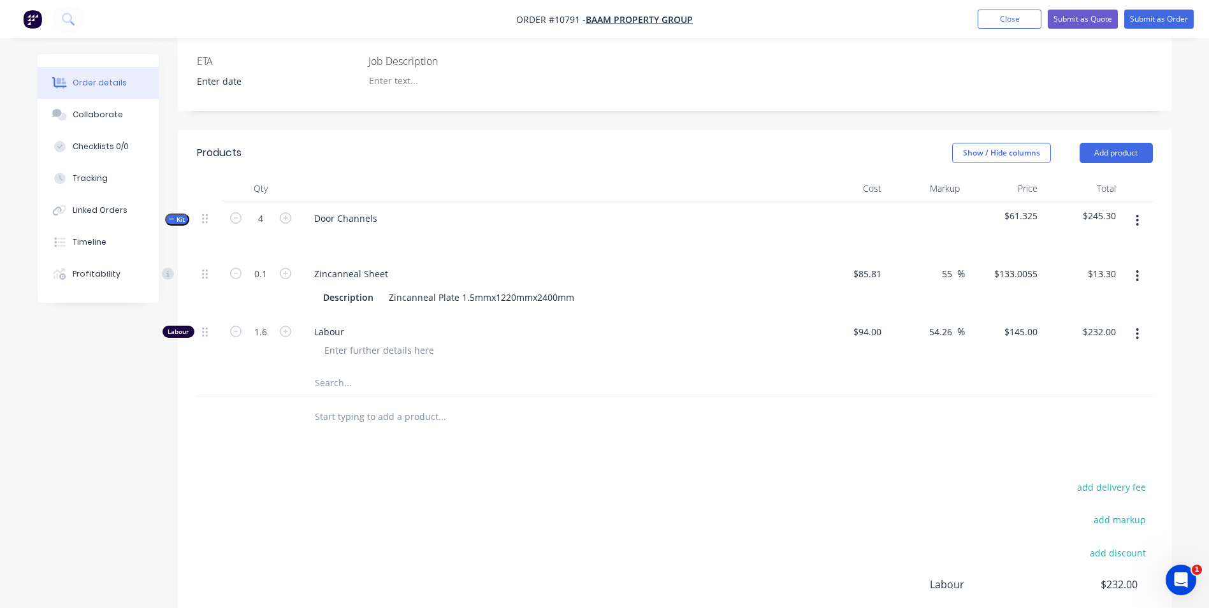
click at [355, 350] on div "Labour" at bounding box center [554, 342] width 510 height 55
click at [263, 322] on input "1.6" at bounding box center [260, 331] width 33 height 19
type input "1.55"
type input "$224.75"
click at [375, 341] on div at bounding box center [379, 350] width 130 height 18
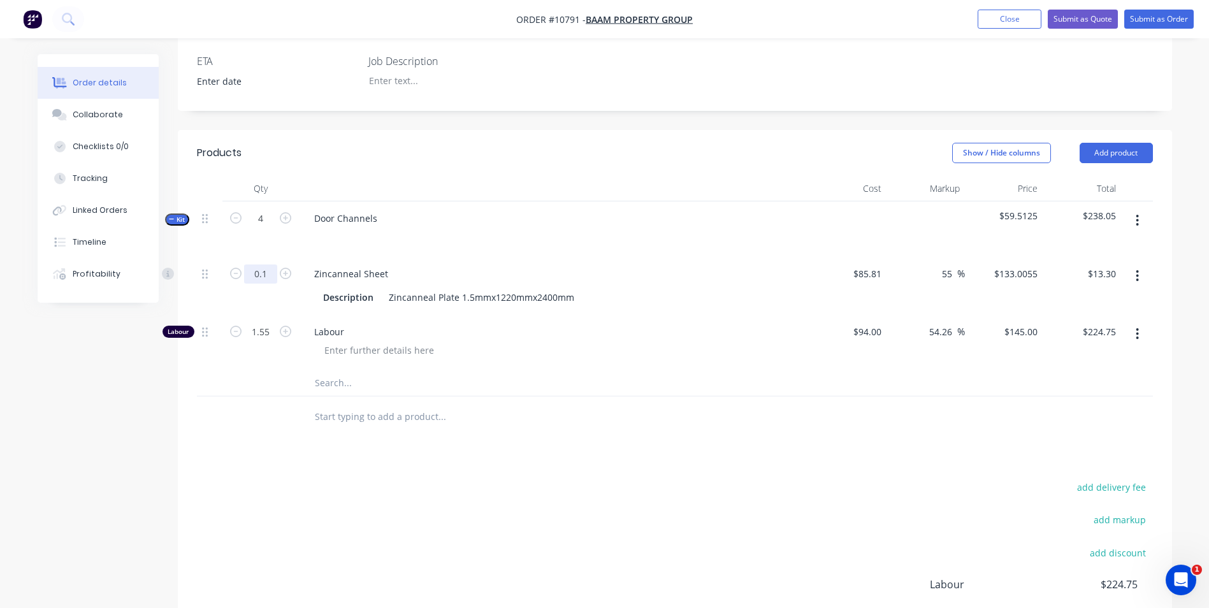
click at [259, 264] on input "0.1" at bounding box center [260, 273] width 33 height 19
type input "0.2"
type input "$26.60"
click at [267, 322] on input "1.55" at bounding box center [260, 331] width 33 height 19
type input "1"
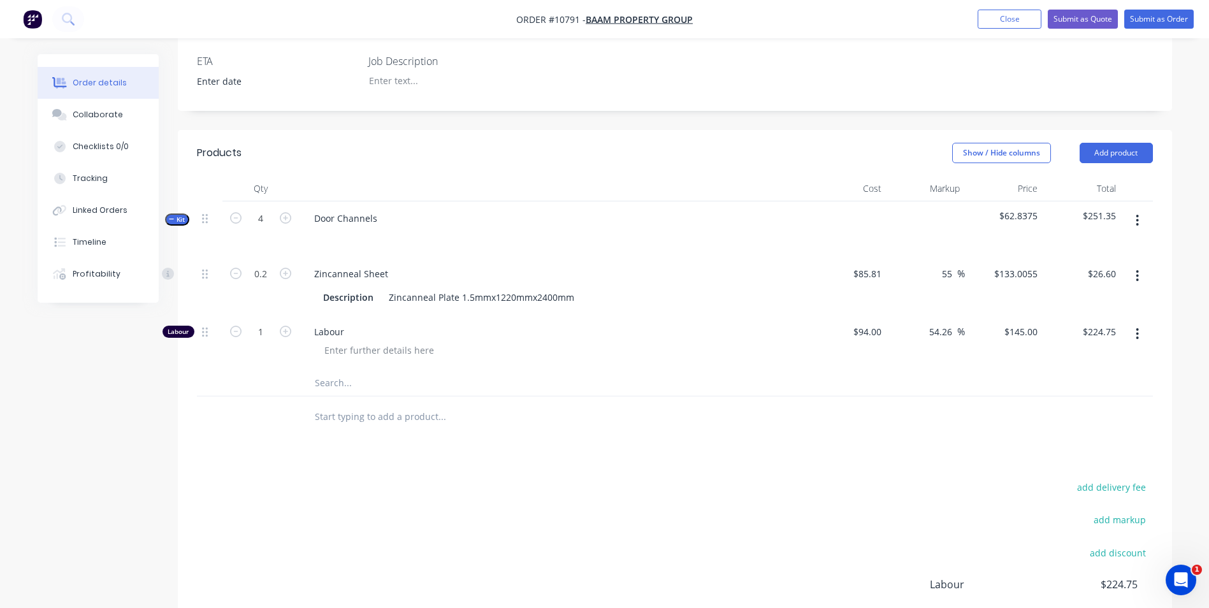
type input "$145.00"
click at [565, 341] on div at bounding box center [558, 350] width 489 height 18
click at [238, 212] on icon "button" at bounding box center [235, 217] width 11 height 11
type input "3"
type input "0.15"
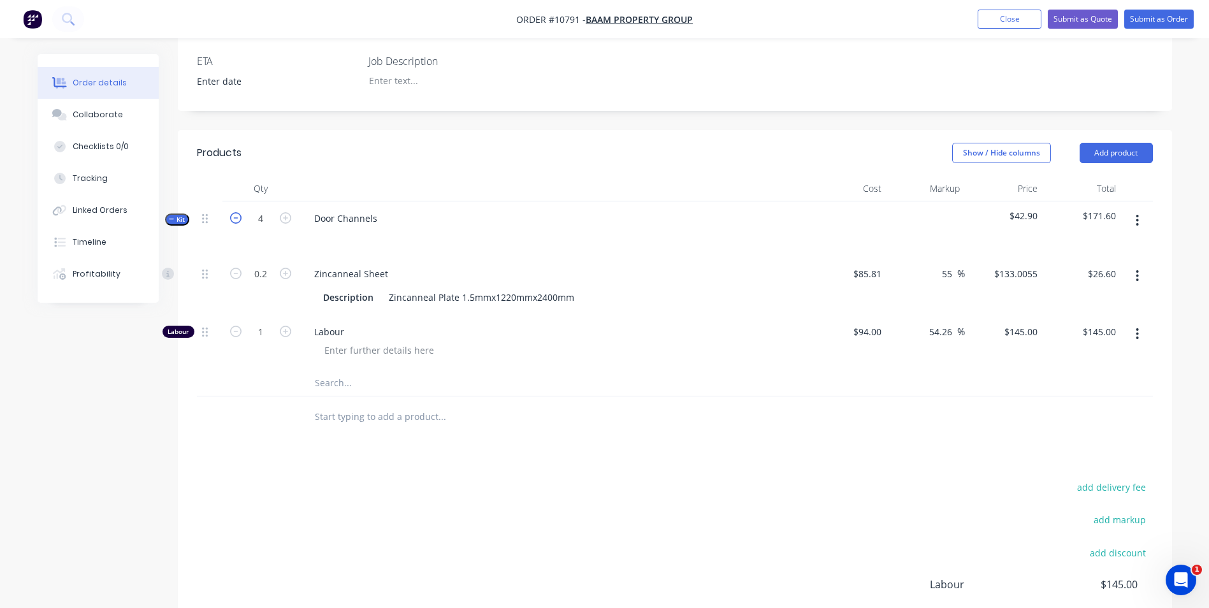
type input "$19.95"
type input "0.75"
type input "$108.75"
click at [892, 404] on div at bounding box center [675, 416] width 956 height 41
click at [260, 322] on input "0.75" at bounding box center [260, 331] width 33 height 19
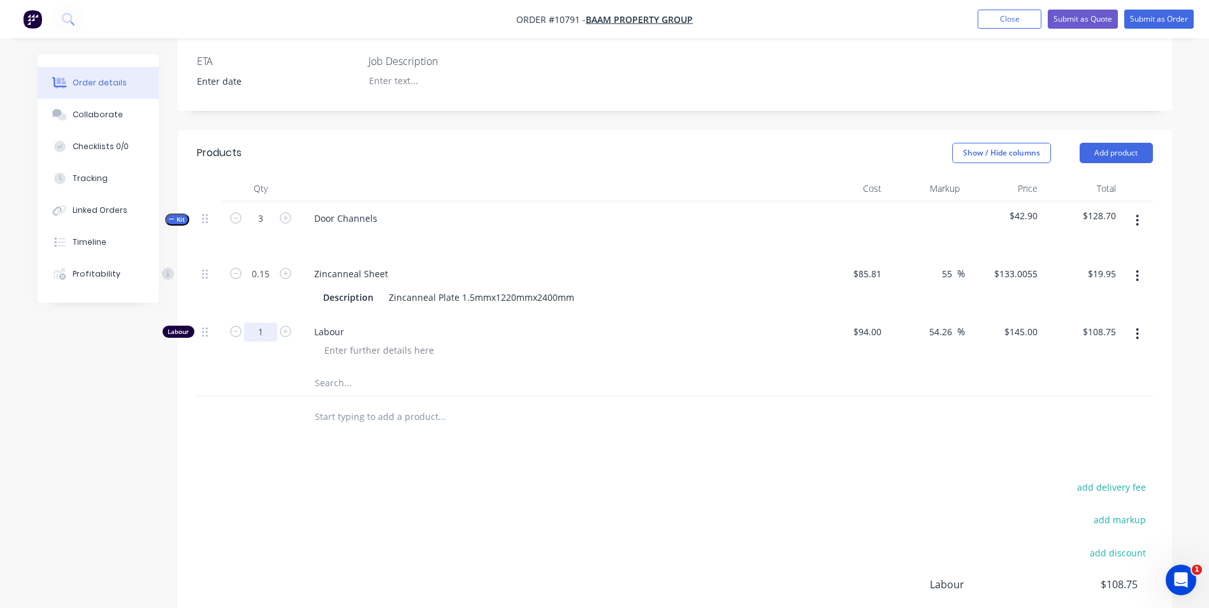
type input "1"
type input "$145.00"
click at [682, 342] on div "Labour" at bounding box center [554, 342] width 510 height 55
click at [256, 322] on input "1" at bounding box center [260, 331] width 33 height 19
click at [1080, 20] on button "Submit as Quote" at bounding box center [1083, 19] width 70 height 19
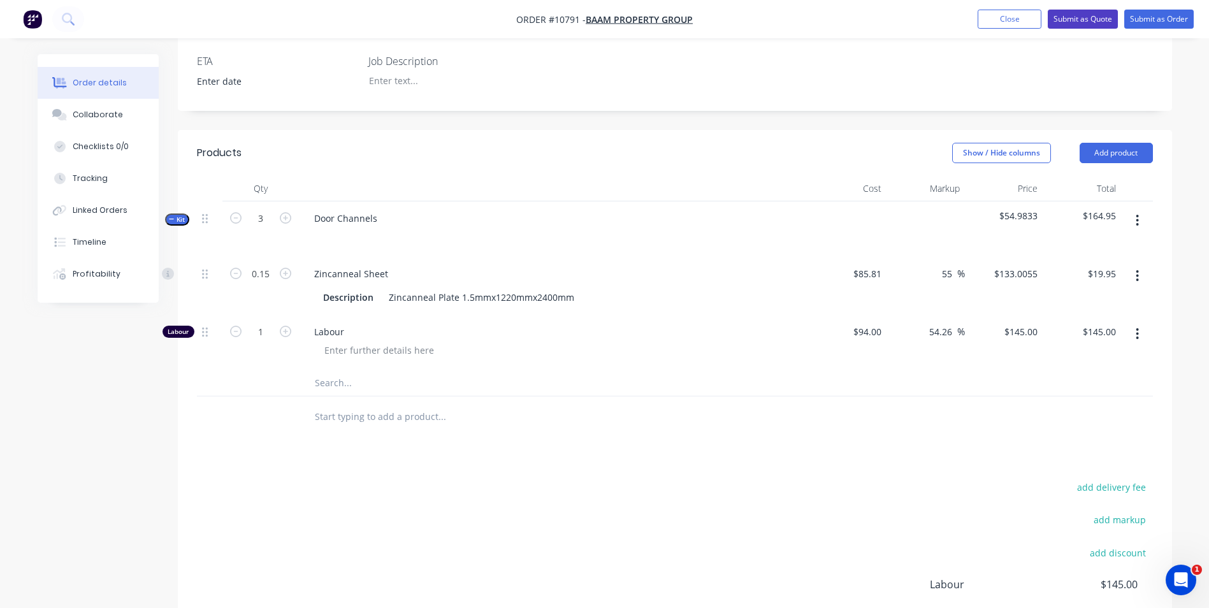
scroll to position [0, 0]
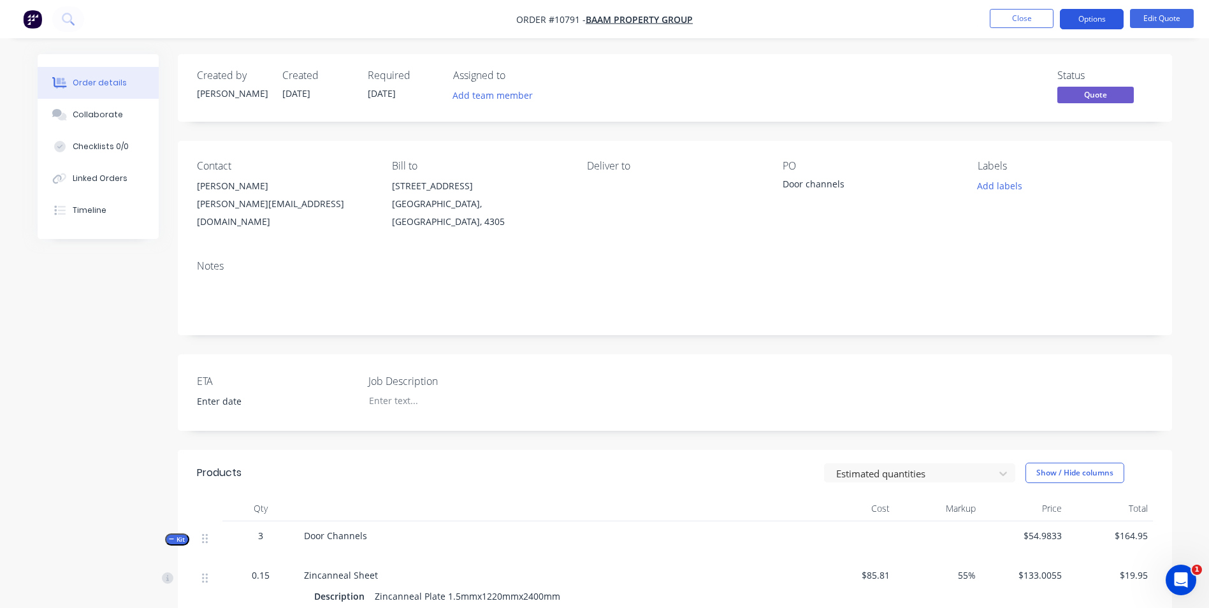
click at [1086, 21] on button "Options" at bounding box center [1092, 19] width 64 height 20
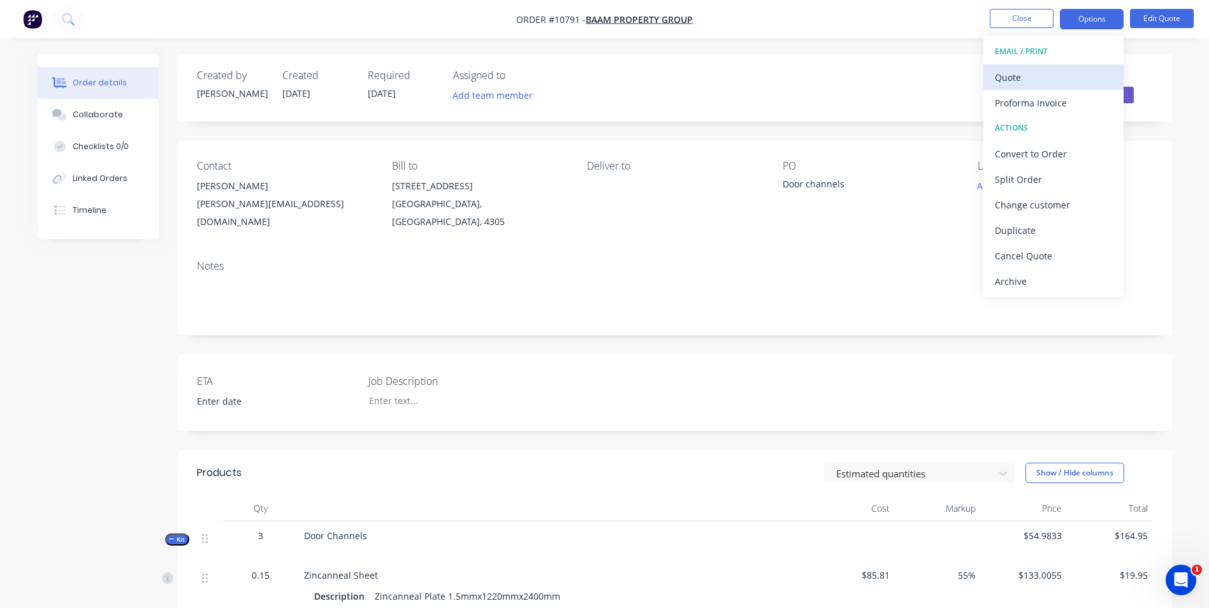
click at [1046, 75] on div "Quote" at bounding box center [1053, 77] width 117 height 18
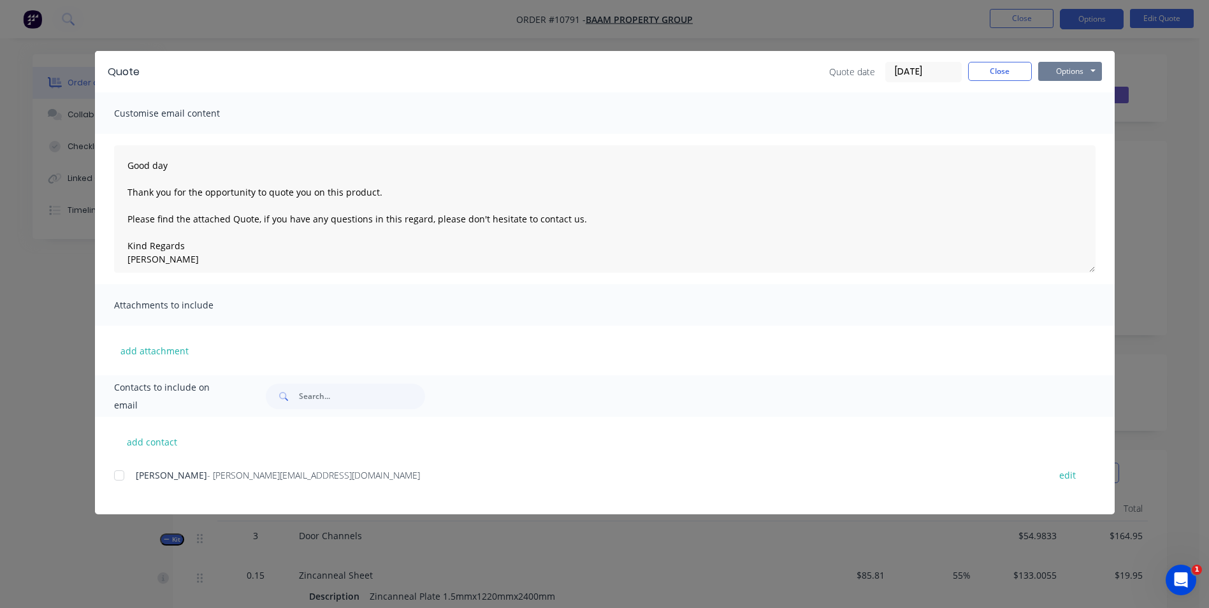
click at [1057, 73] on button "Options" at bounding box center [1070, 71] width 64 height 19
click at [1058, 92] on button "Preview" at bounding box center [1079, 93] width 82 height 21
click at [117, 481] on div at bounding box center [118, 475] width 25 height 25
click at [1085, 73] on button "Options" at bounding box center [1070, 71] width 64 height 19
click at [1078, 139] on button "Email" at bounding box center [1079, 136] width 82 height 21
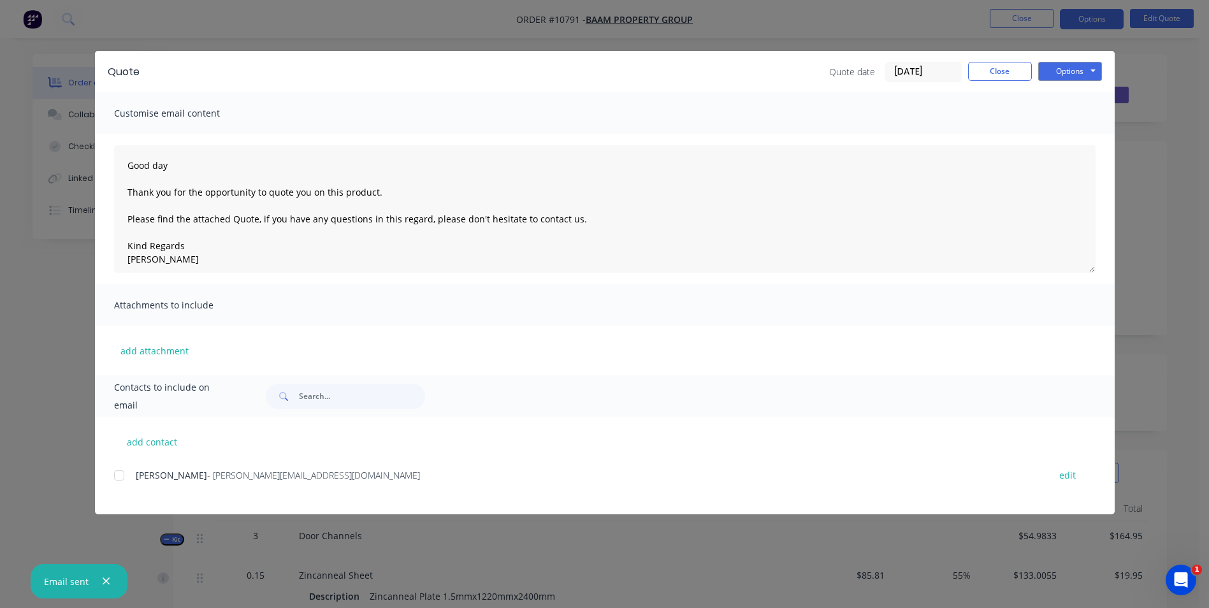
type textarea "Good day Thank you for the opportunity to quote you on this product. Please fin…"
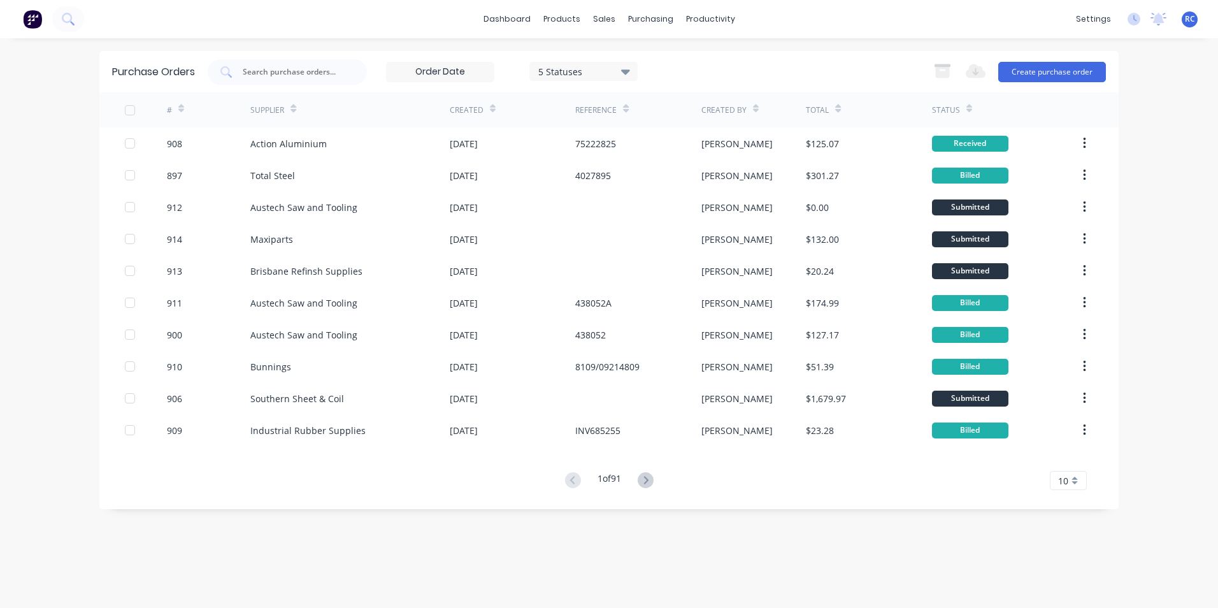
click at [294, 20] on div "dashboard products sales purchasing productivity dashboard products Product Cat…" at bounding box center [609, 19] width 1218 height 38
click at [75, 18] on button at bounding box center [68, 18] width 32 height 25
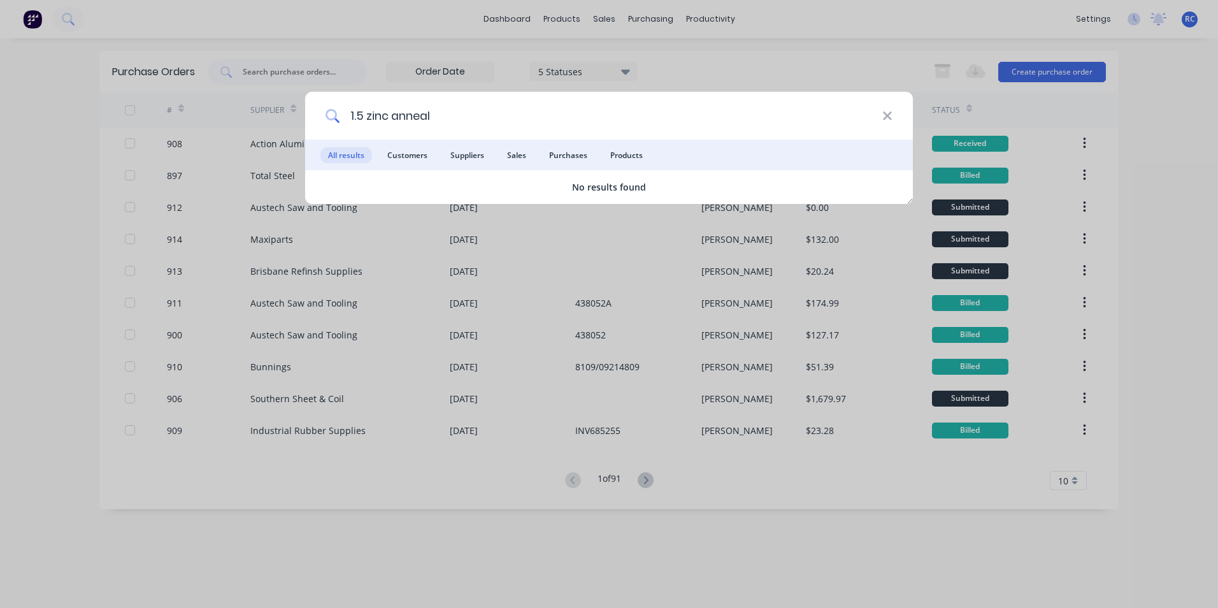
drag, startPoint x: 361, startPoint y: 118, endPoint x: 347, endPoint y: 117, distance: 14.7
click at [347, 117] on input "1.5 zinc anneal" at bounding box center [611, 116] width 543 height 48
type input "zinc anneal 1.5"
click at [895, 115] on div "zinc anneal 1.5" at bounding box center [609, 116] width 608 height 48
click at [888, 115] on icon at bounding box center [887, 116] width 8 height 8
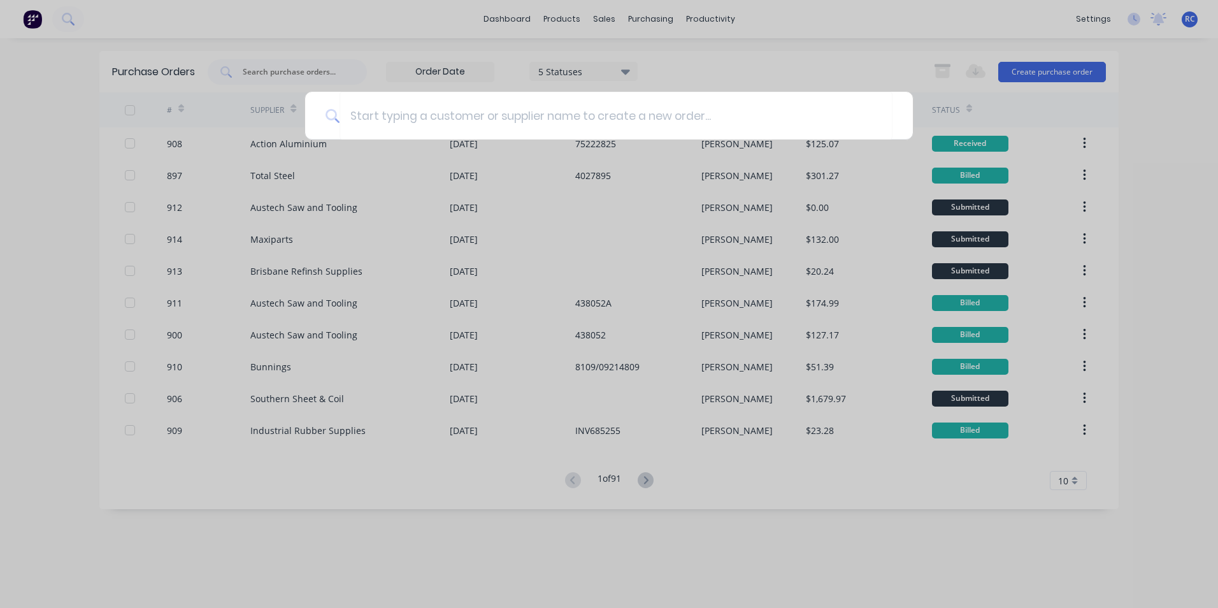
click at [1175, 181] on div at bounding box center [609, 304] width 1218 height 608
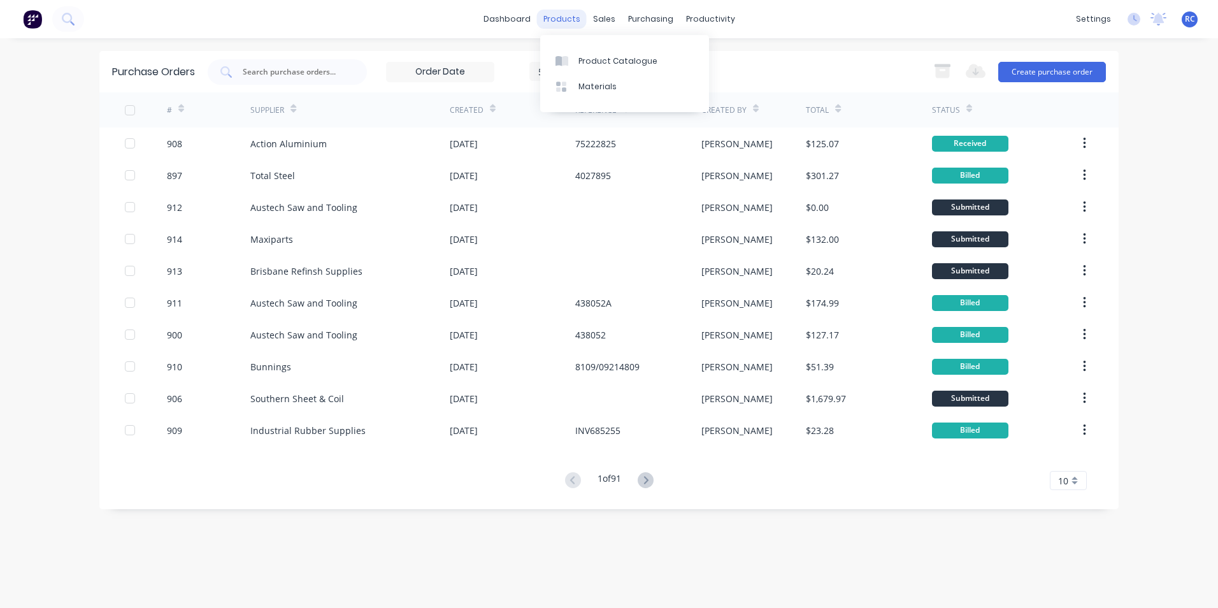
drag, startPoint x: 568, startPoint y: 15, endPoint x: 566, endPoint y: 24, distance: 9.0
click at [568, 16] on div "products" at bounding box center [562, 19] width 50 height 19
click at [607, 62] on div "Product Catalogue" at bounding box center [618, 60] width 79 height 11
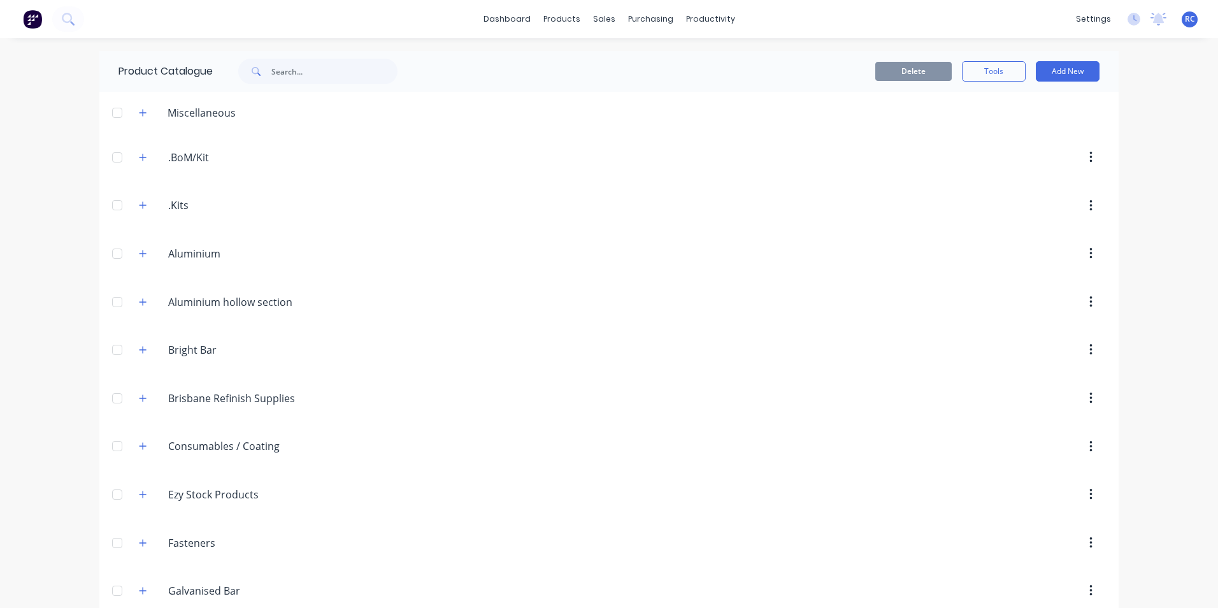
click at [213, 113] on div "Miscellaneous" at bounding box center [201, 112] width 89 height 15
click at [140, 115] on icon "button" at bounding box center [143, 112] width 8 height 9
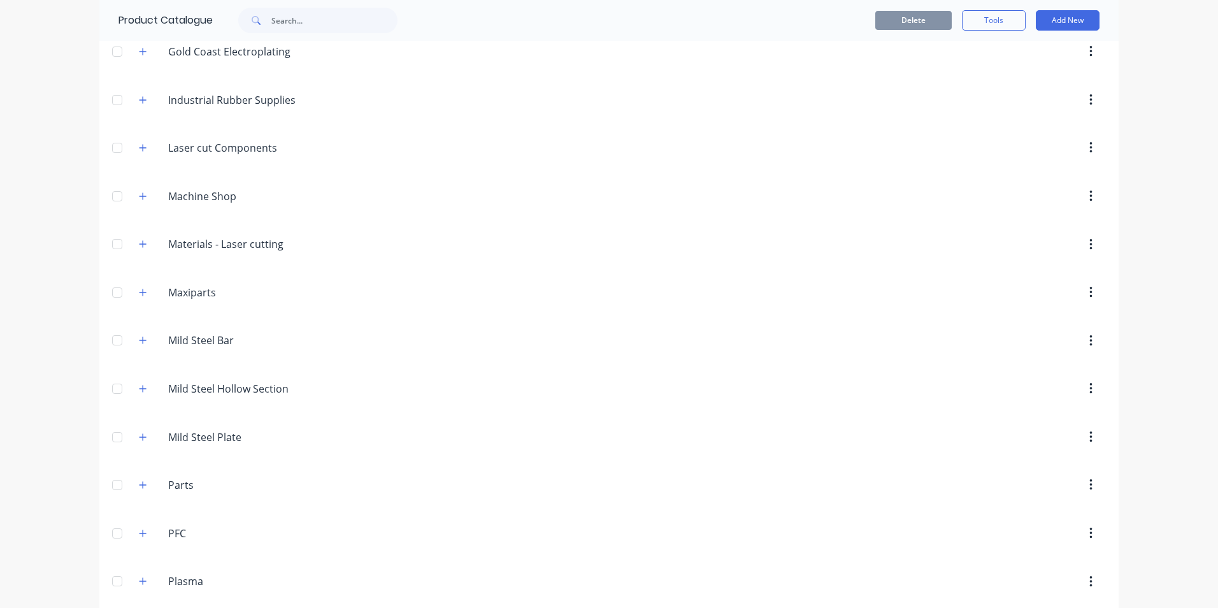
scroll to position [7328, 0]
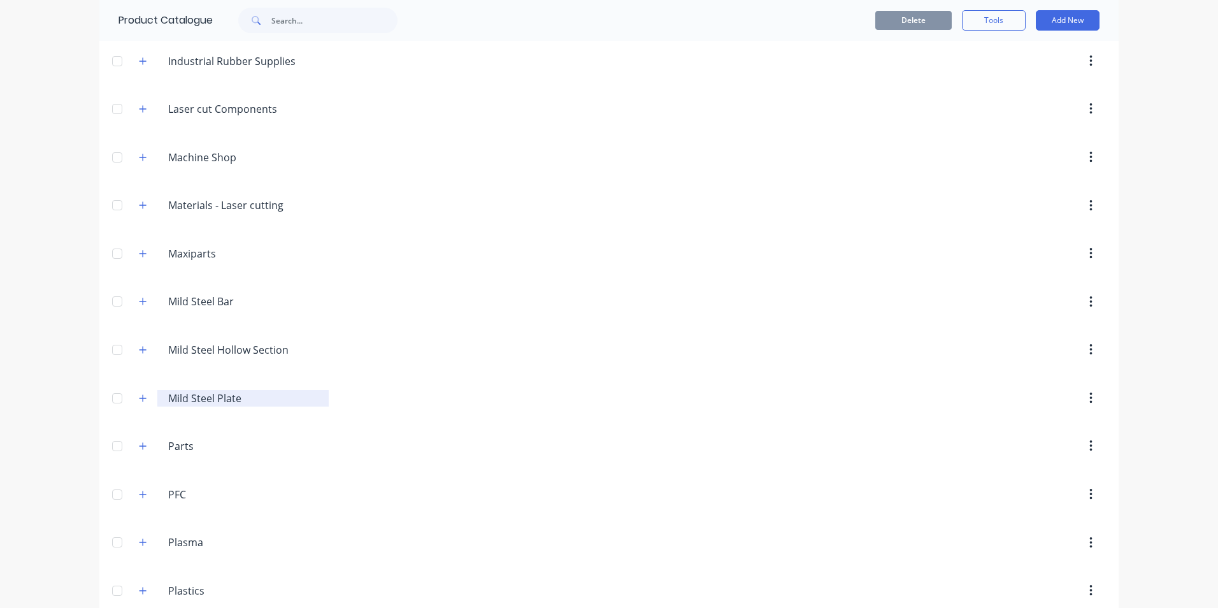
click at [205, 398] on input "Mild Steel Plate" at bounding box center [243, 398] width 151 height 15
click at [139, 401] on icon "button" at bounding box center [143, 398] width 8 height 9
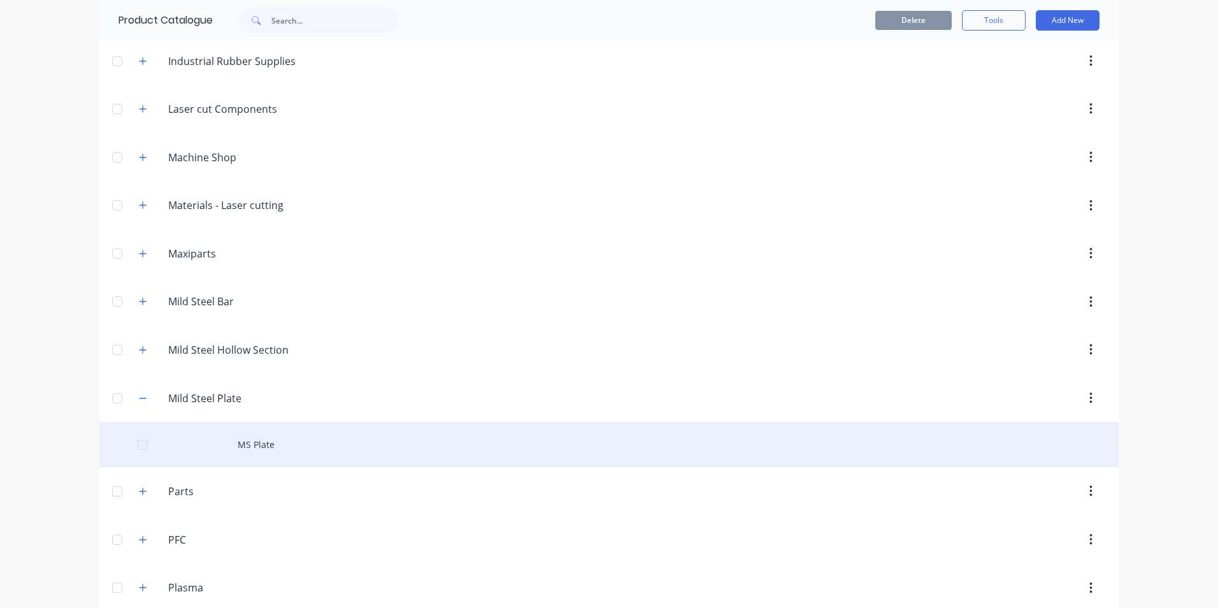
click at [236, 442] on div "MS Plate" at bounding box center [609, 444] width 1020 height 45
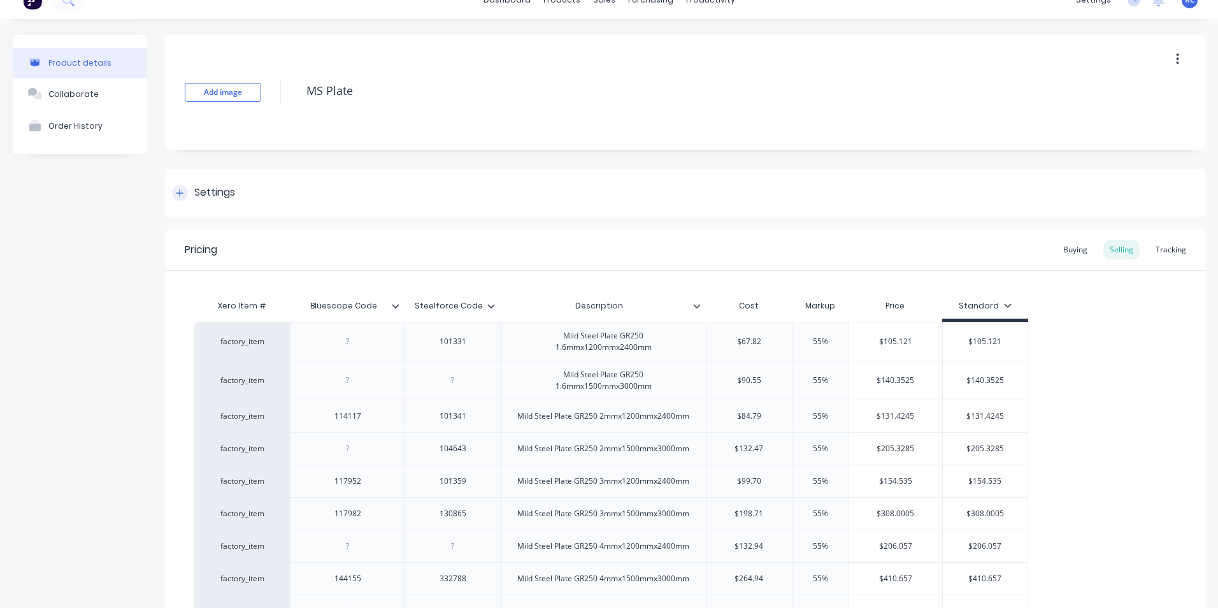
scroll to position [15, 0]
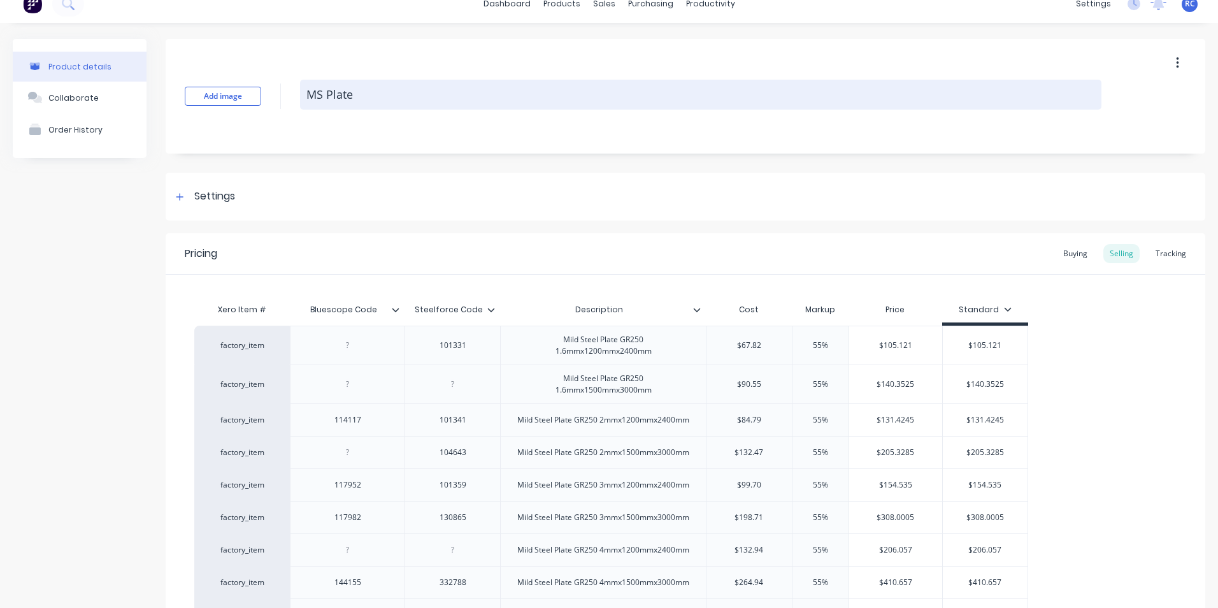
click at [344, 101] on textarea "MS Plate" at bounding box center [701, 95] width 802 height 30
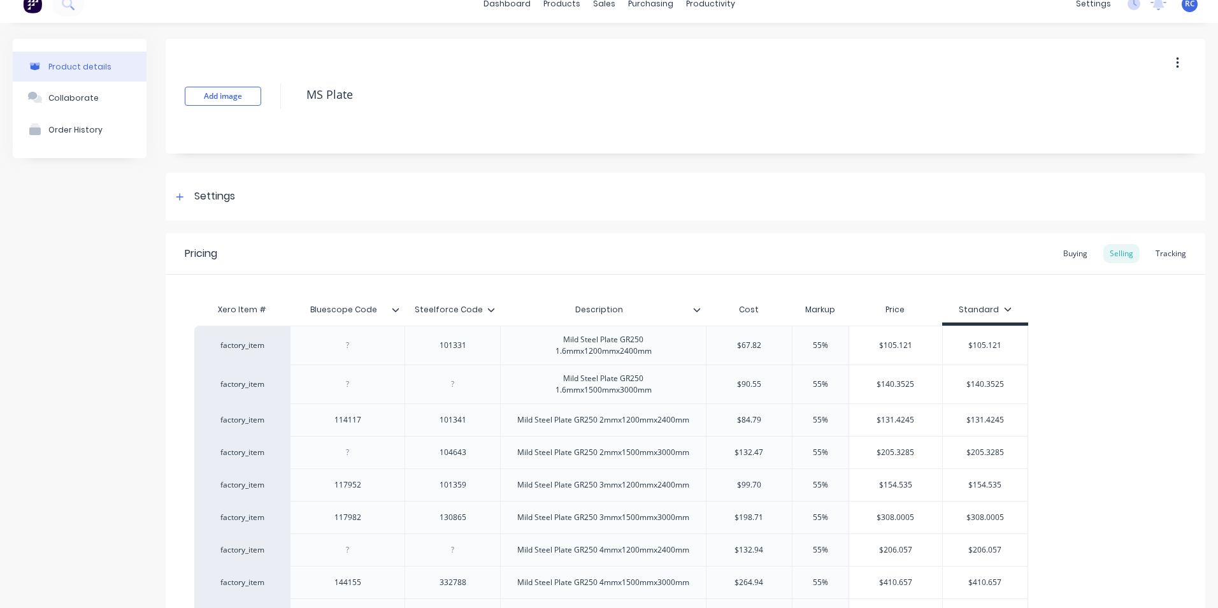
scroll to position [0, 0]
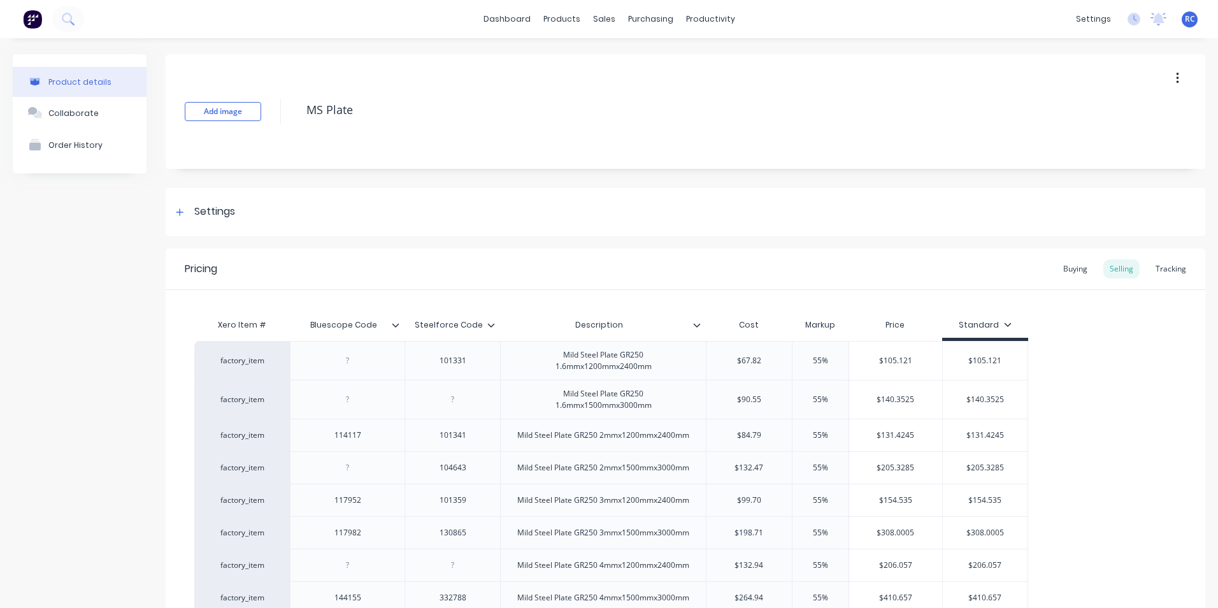
click at [84, 82] on div "Product details" at bounding box center [79, 82] width 63 height 10
click at [586, 59] on div "Product Catalogue" at bounding box center [613, 60] width 79 height 11
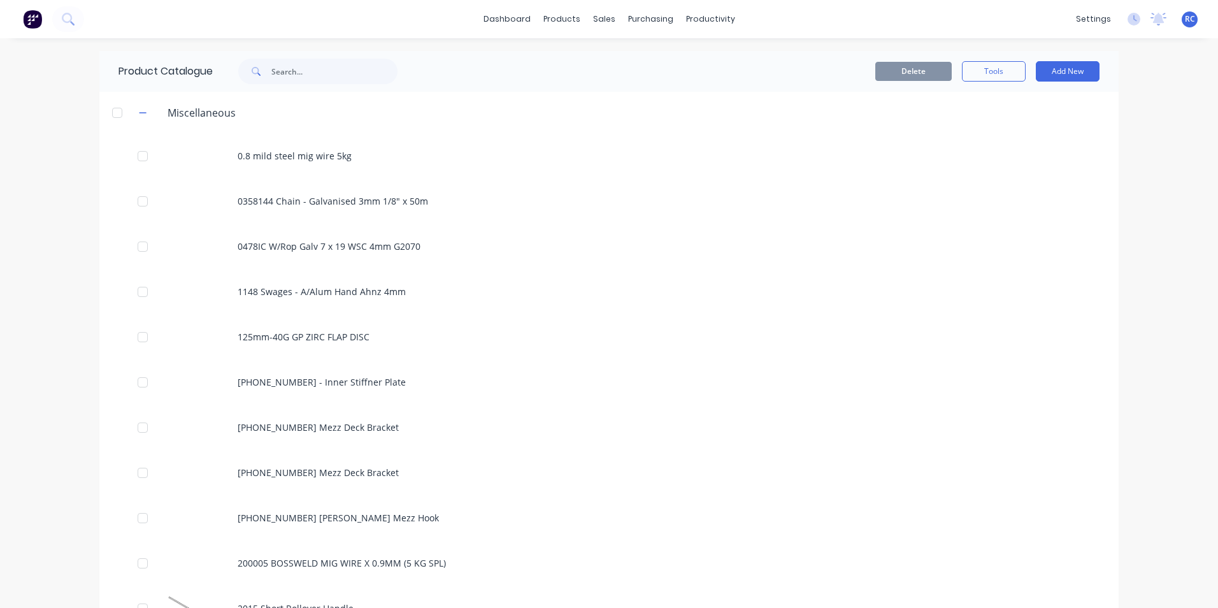
click at [113, 112] on div at bounding box center [117, 112] width 25 height 25
click at [139, 109] on icon "button" at bounding box center [143, 112] width 8 height 9
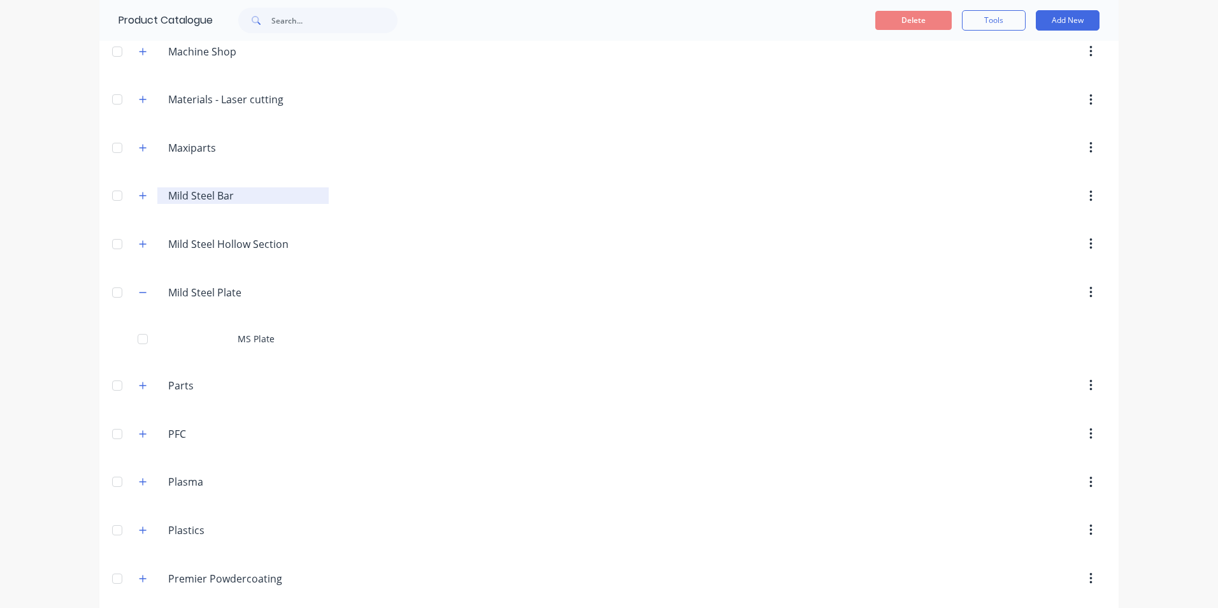
scroll to position [1076, 0]
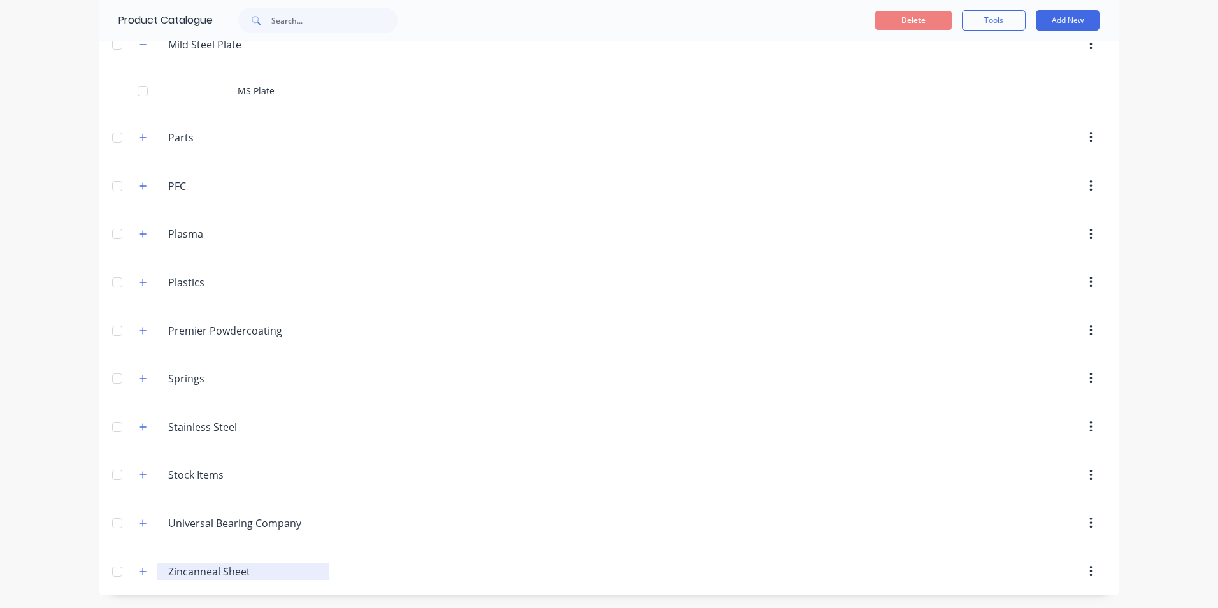
click at [176, 577] on input "Zincanneal Sheet" at bounding box center [243, 571] width 151 height 15
click at [139, 572] on icon "button" at bounding box center [143, 571] width 8 height 9
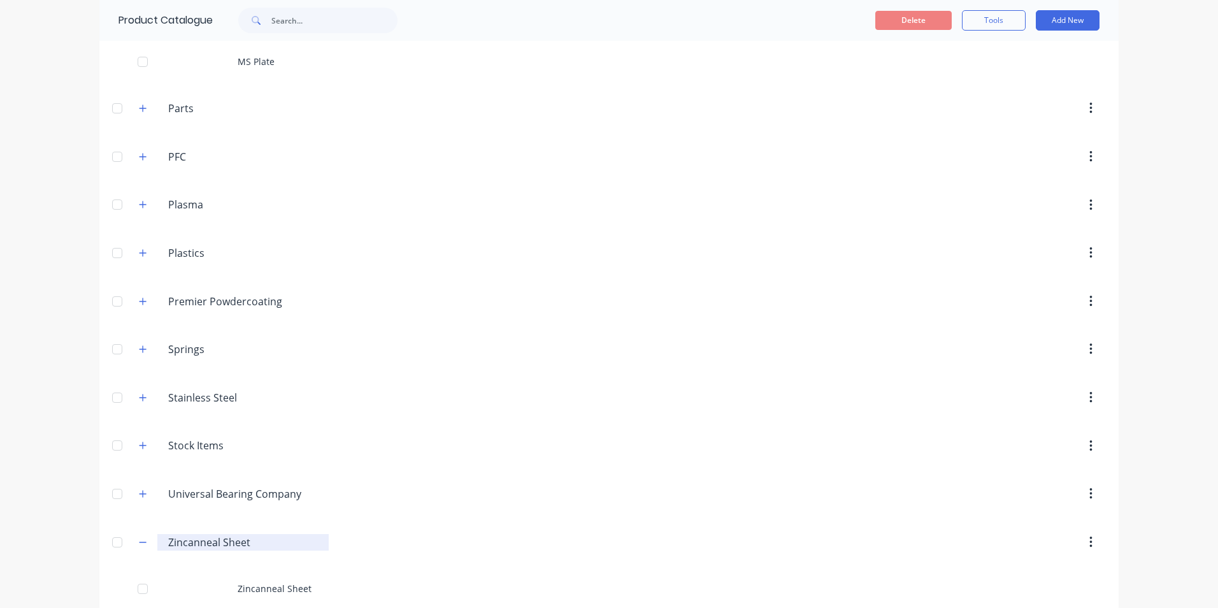
scroll to position [1121, 0]
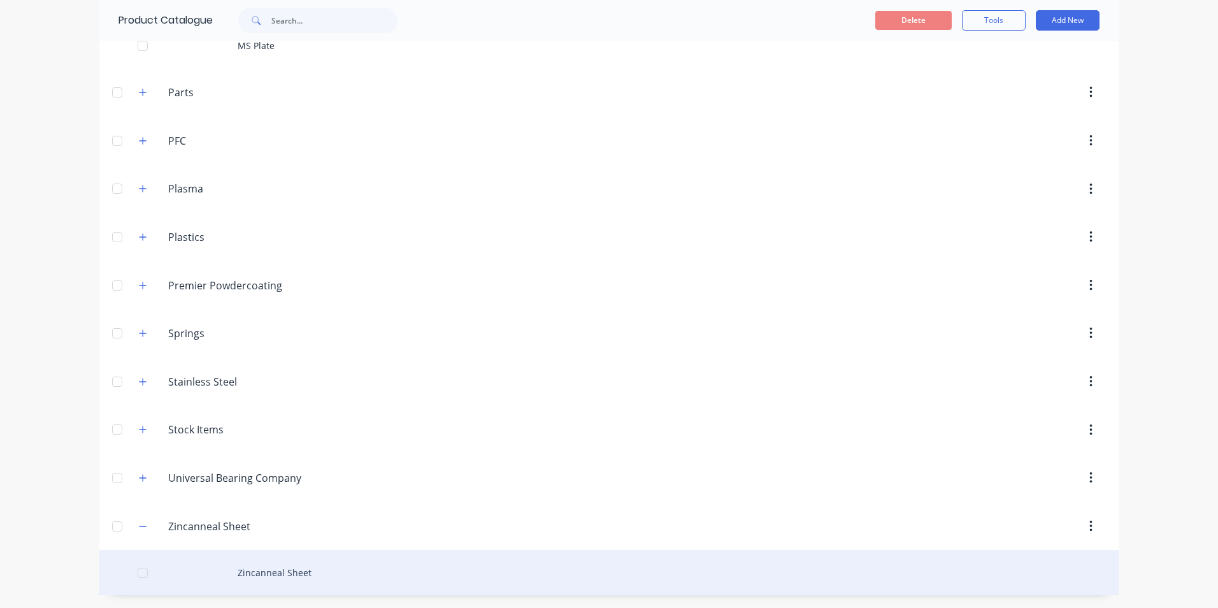
click at [252, 574] on div "Zincanneal Sheet" at bounding box center [609, 572] width 1020 height 45
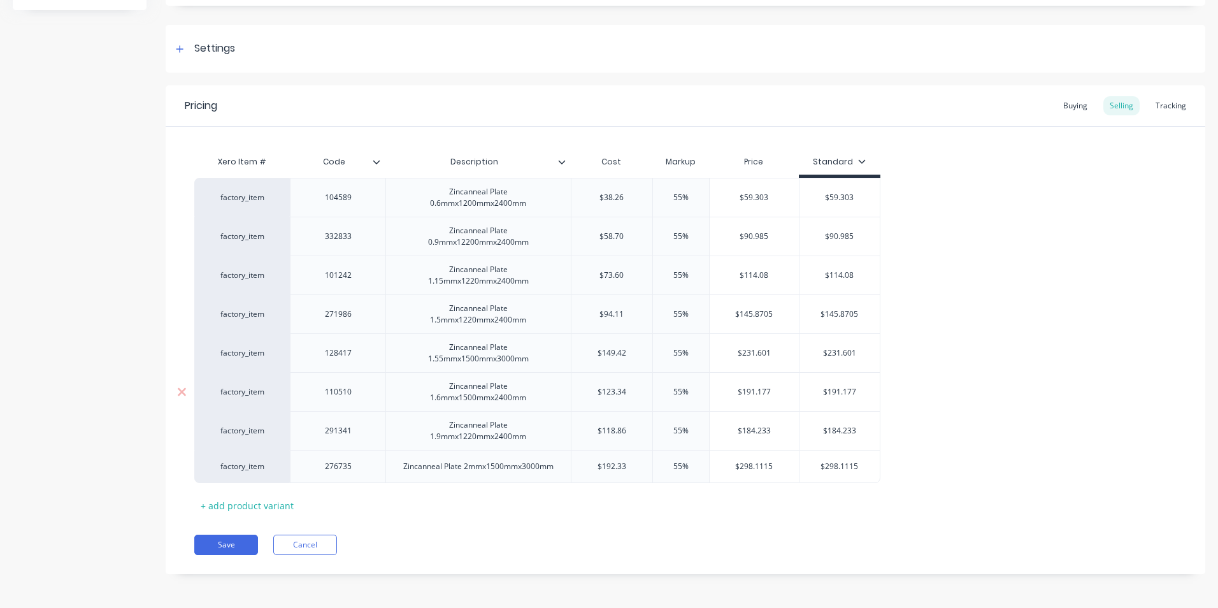
scroll to position [164, 0]
click at [602, 311] on input "$94.11" at bounding box center [612, 312] width 81 height 11
drag, startPoint x: 602, startPoint y: 311, endPoint x: 629, endPoint y: 314, distance: 27.0
click at [629, 314] on input "$94.11" at bounding box center [612, 312] width 81 height 11
type input "$85.81"
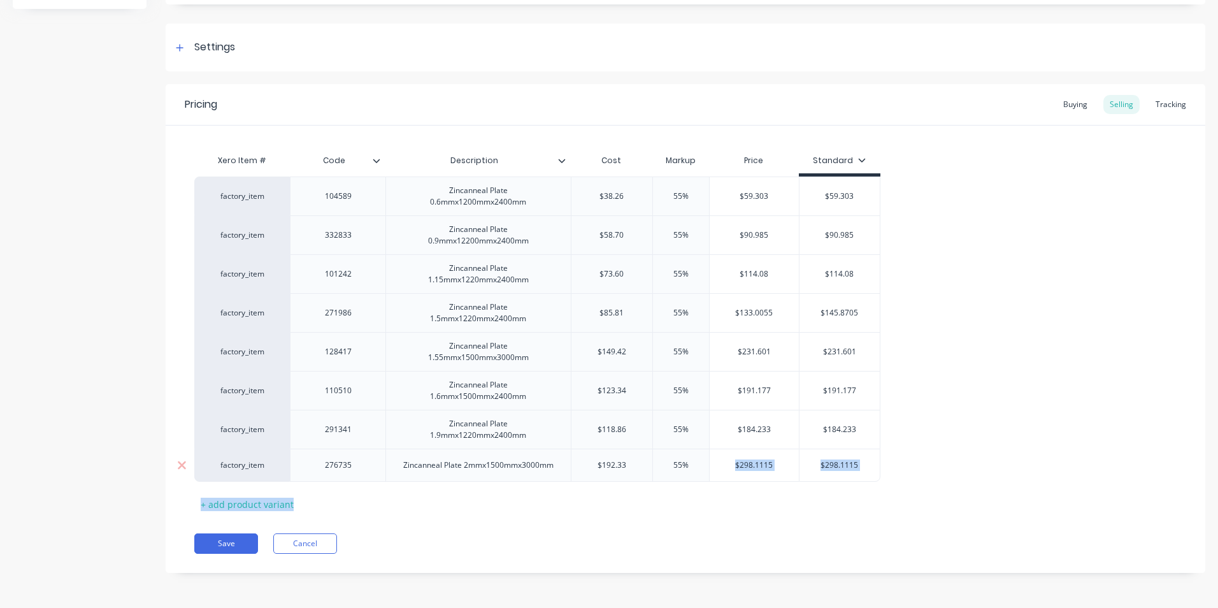
click at [712, 481] on div "Xero Item # Code Description Cost Markup Price Standard factory_item 104589 Zin…" at bounding box center [685, 331] width 983 height 366
drag, startPoint x: 712, startPoint y: 481, endPoint x: 827, endPoint y: 309, distance: 207.1
click at [827, 309] on input "$145.8705" at bounding box center [840, 312] width 80 height 11
click at [837, 313] on input "$145.8705" at bounding box center [840, 312] width 80 height 11
type input "$133.00"
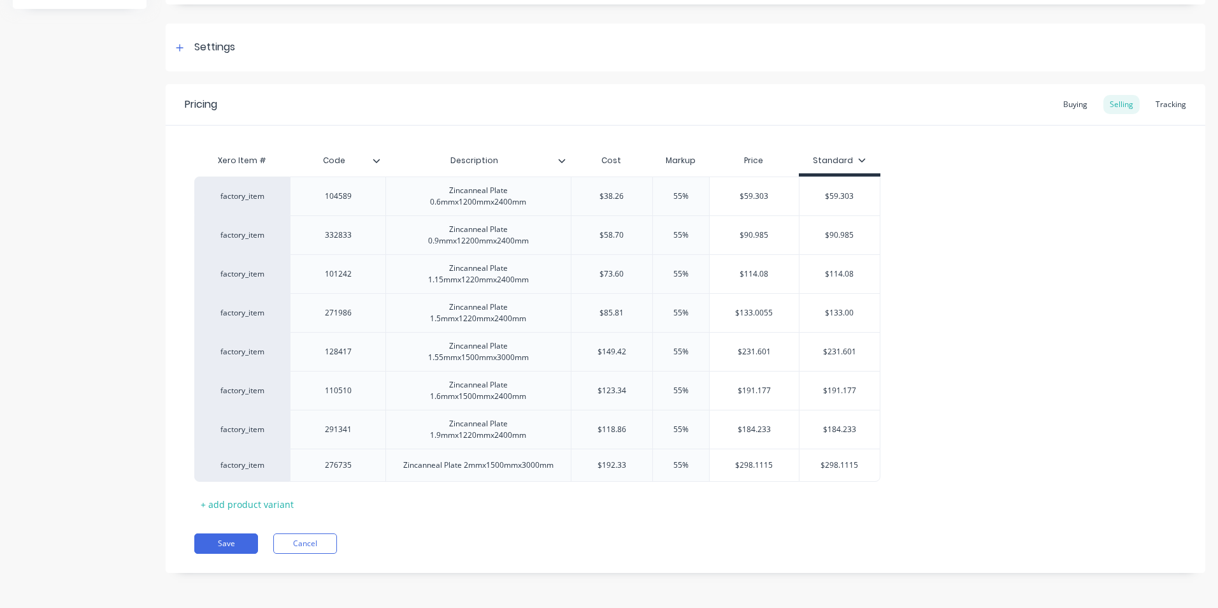
click at [945, 411] on div "factory_item 104589 Zincanneal Plate 0.6mmx1200mmx2400mm $38.26 55% $59.303 $59…" at bounding box center [685, 329] width 983 height 305
click at [208, 544] on button "Save" at bounding box center [226, 543] width 64 height 20
